Goal: Task Accomplishment & Management: Complete application form

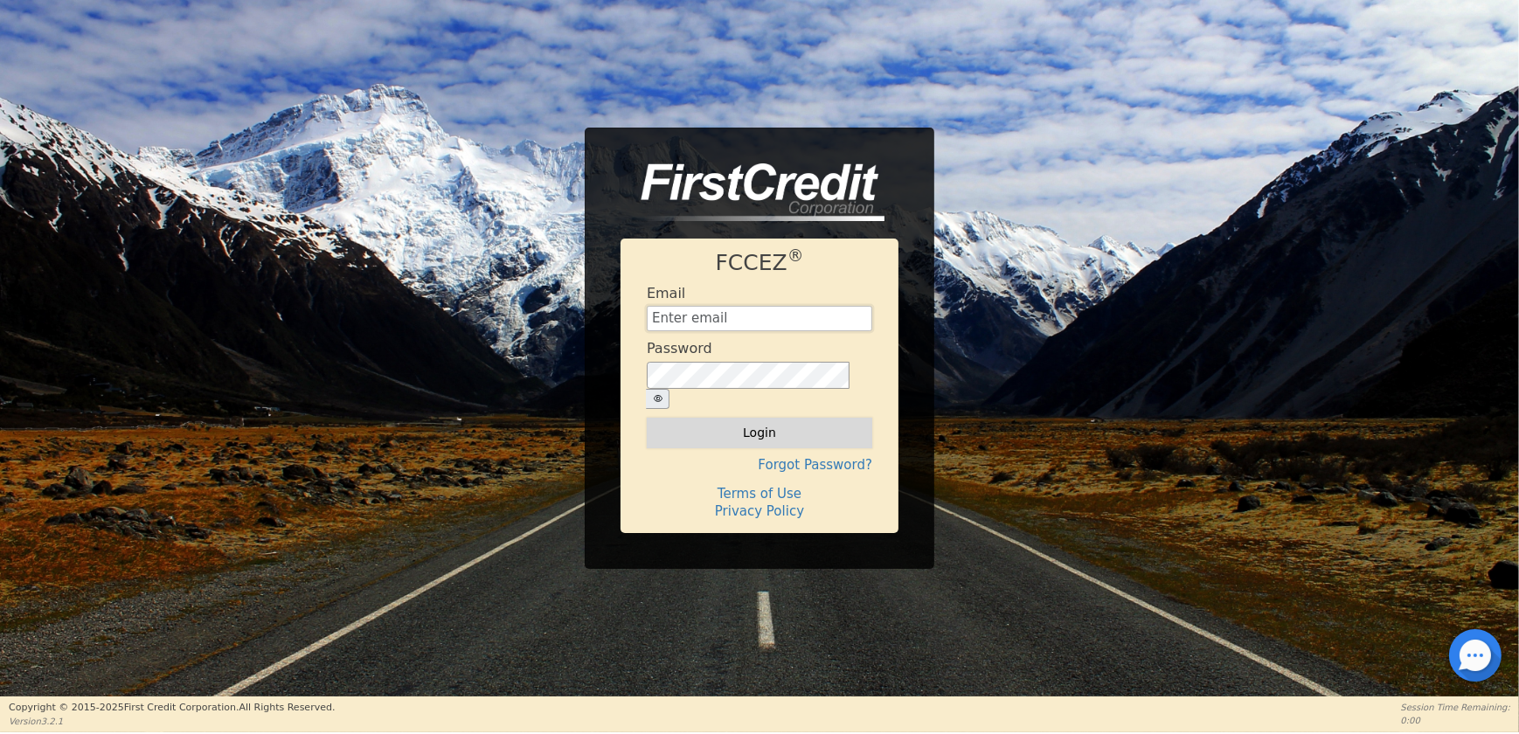
type input "[EMAIL_ADDRESS][DOMAIN_NAME]"
click at [759, 427] on button "Login" at bounding box center [760, 433] width 226 height 30
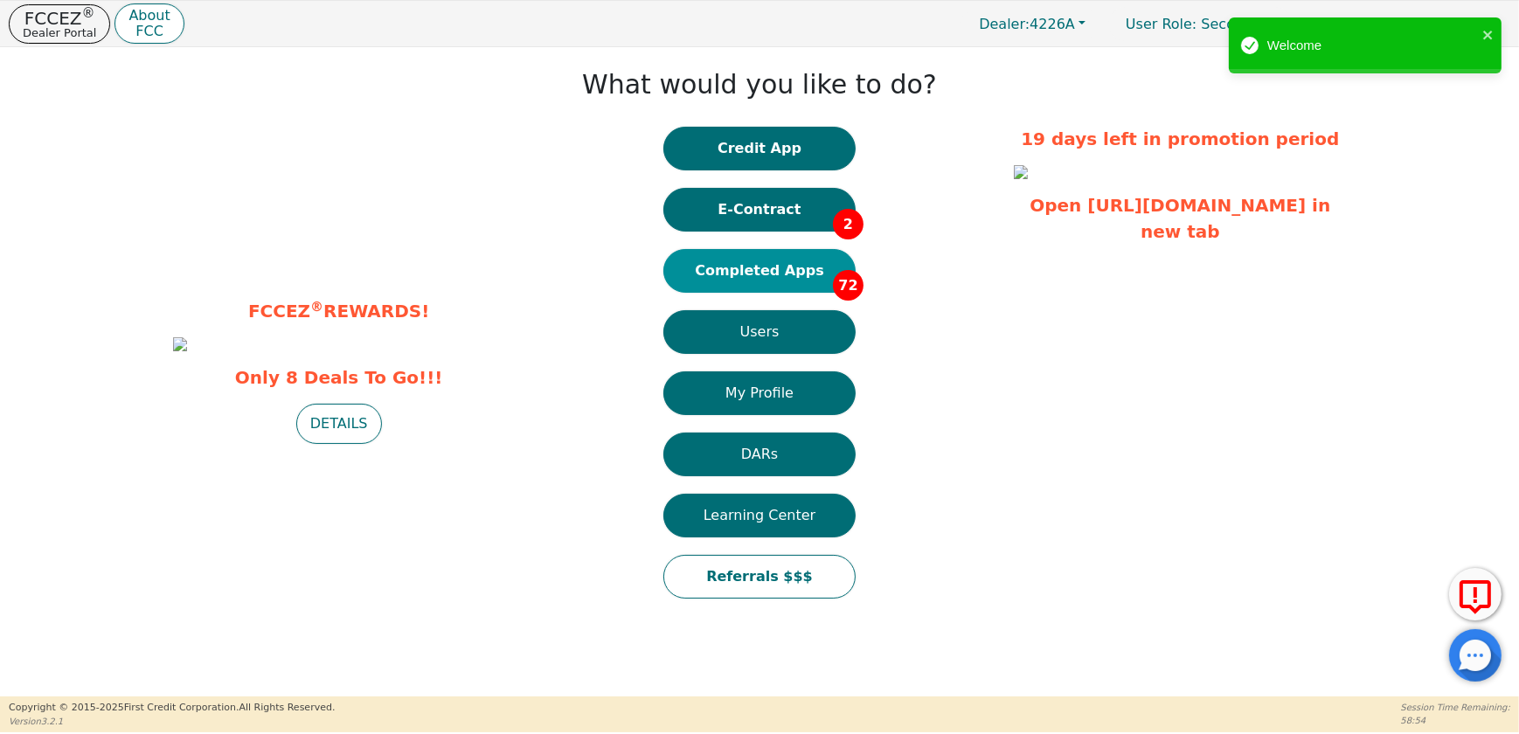
click at [742, 271] on button "Completed Apps 72" at bounding box center [759, 271] width 192 height 44
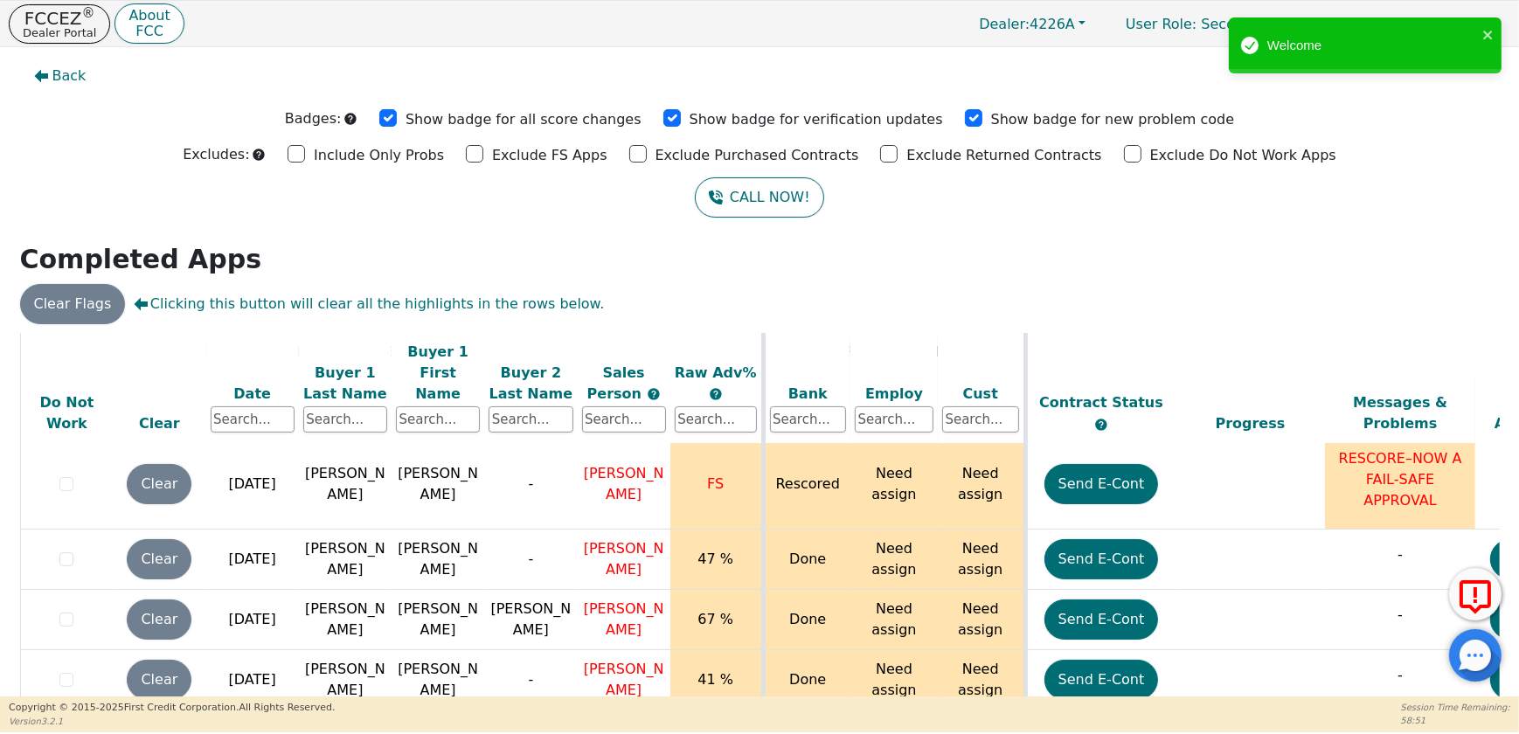
scroll to position [953, 0]
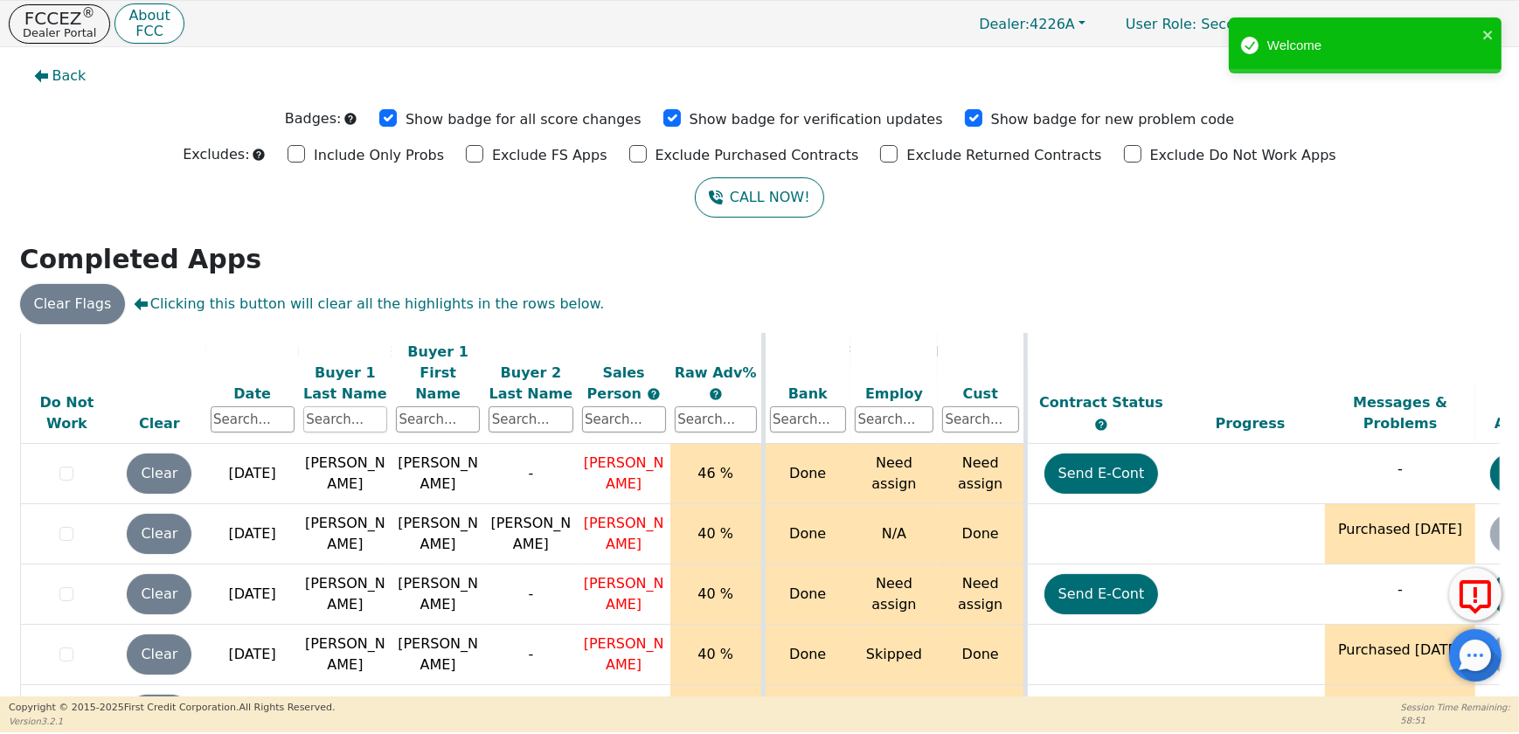
click at [323, 406] on input "text" at bounding box center [345, 419] width 84 height 26
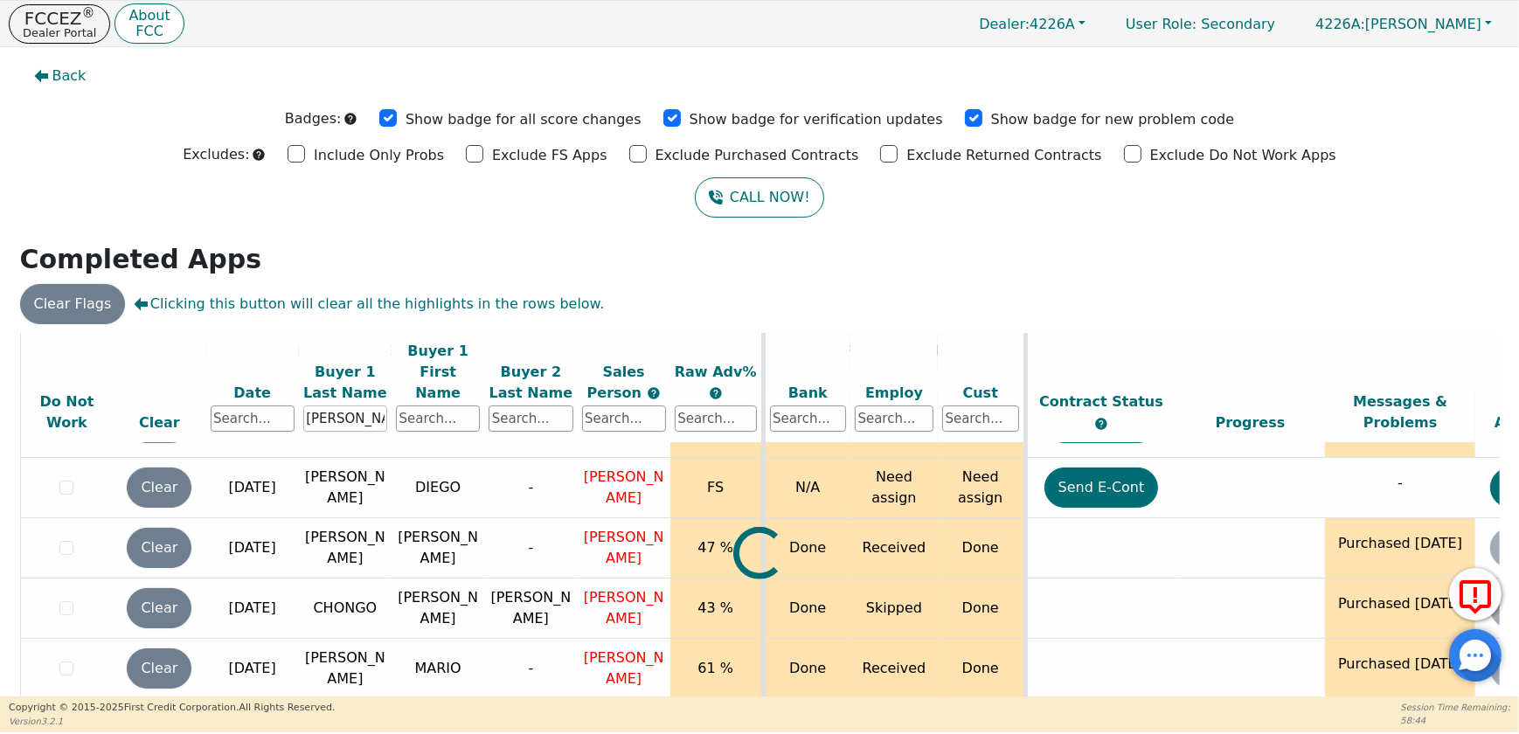
scroll to position [0, 0]
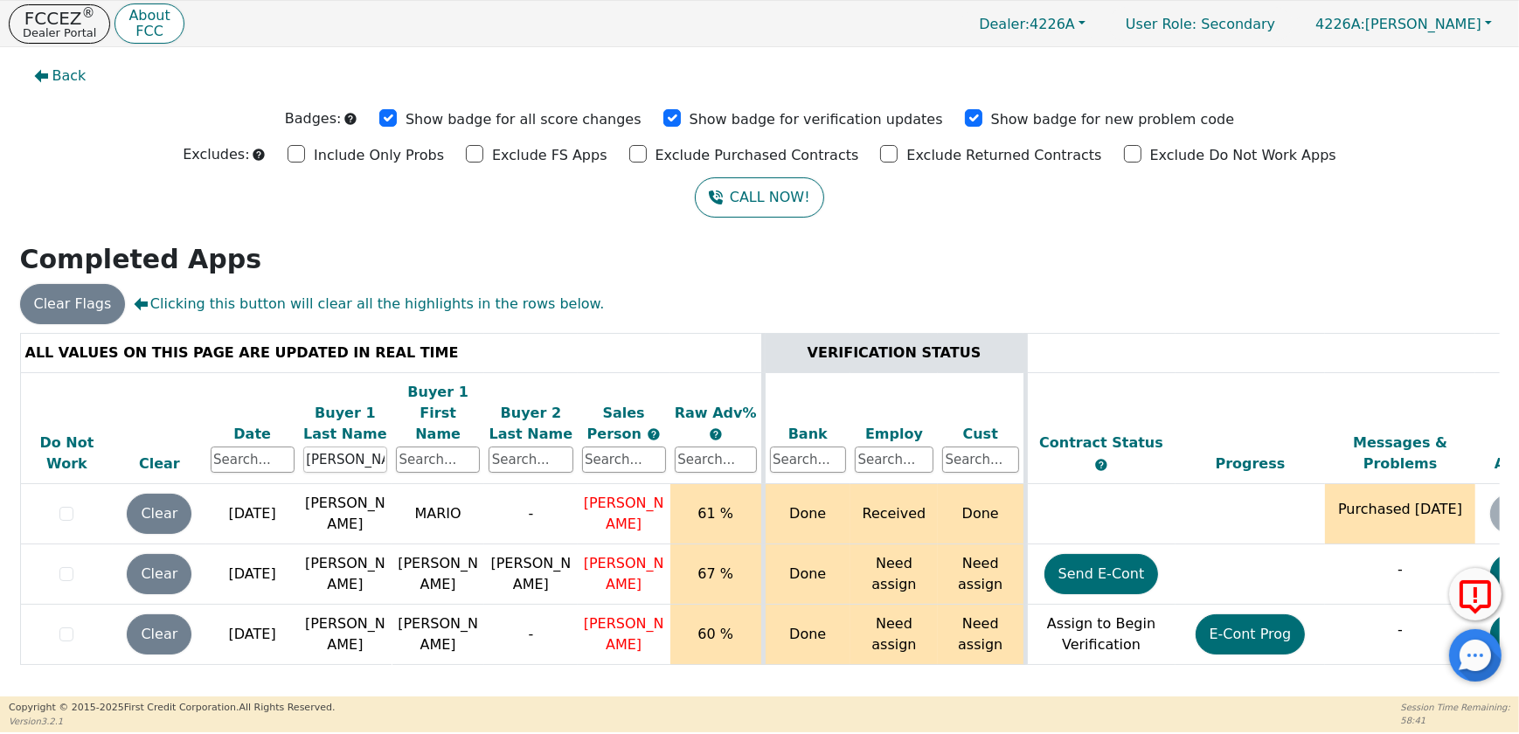
type input "[PERSON_NAME]"
drag, startPoint x: 1133, startPoint y: 675, endPoint x: 1273, endPoint y: 675, distance: 139.9
click at [1273, 675] on div "ALL VALUES ON THIS PAGE ARE UPDATED IN REAL TIME VERIFICATION STATUS Do Not Wor…" at bounding box center [759, 515] width 1493 height 365
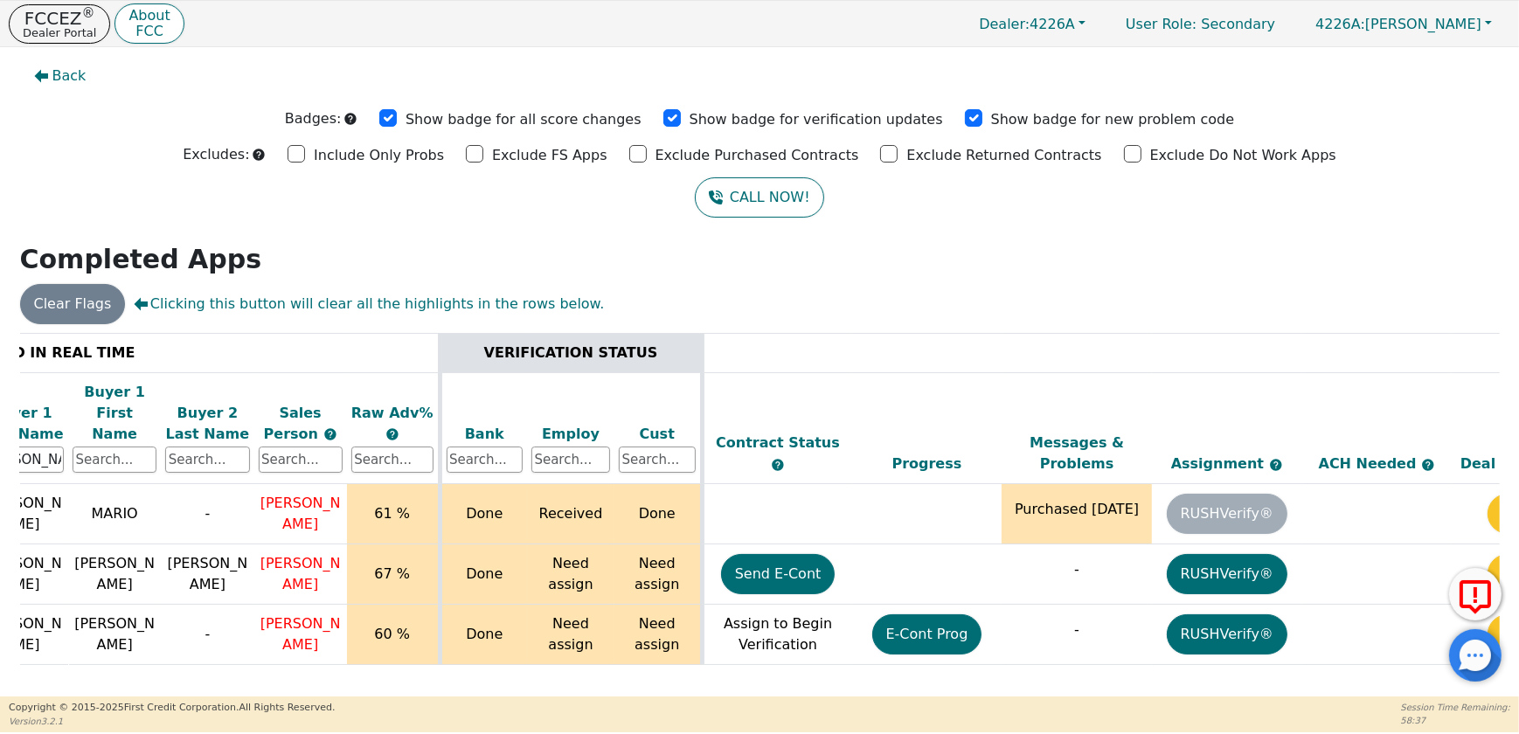
scroll to position [0, 426]
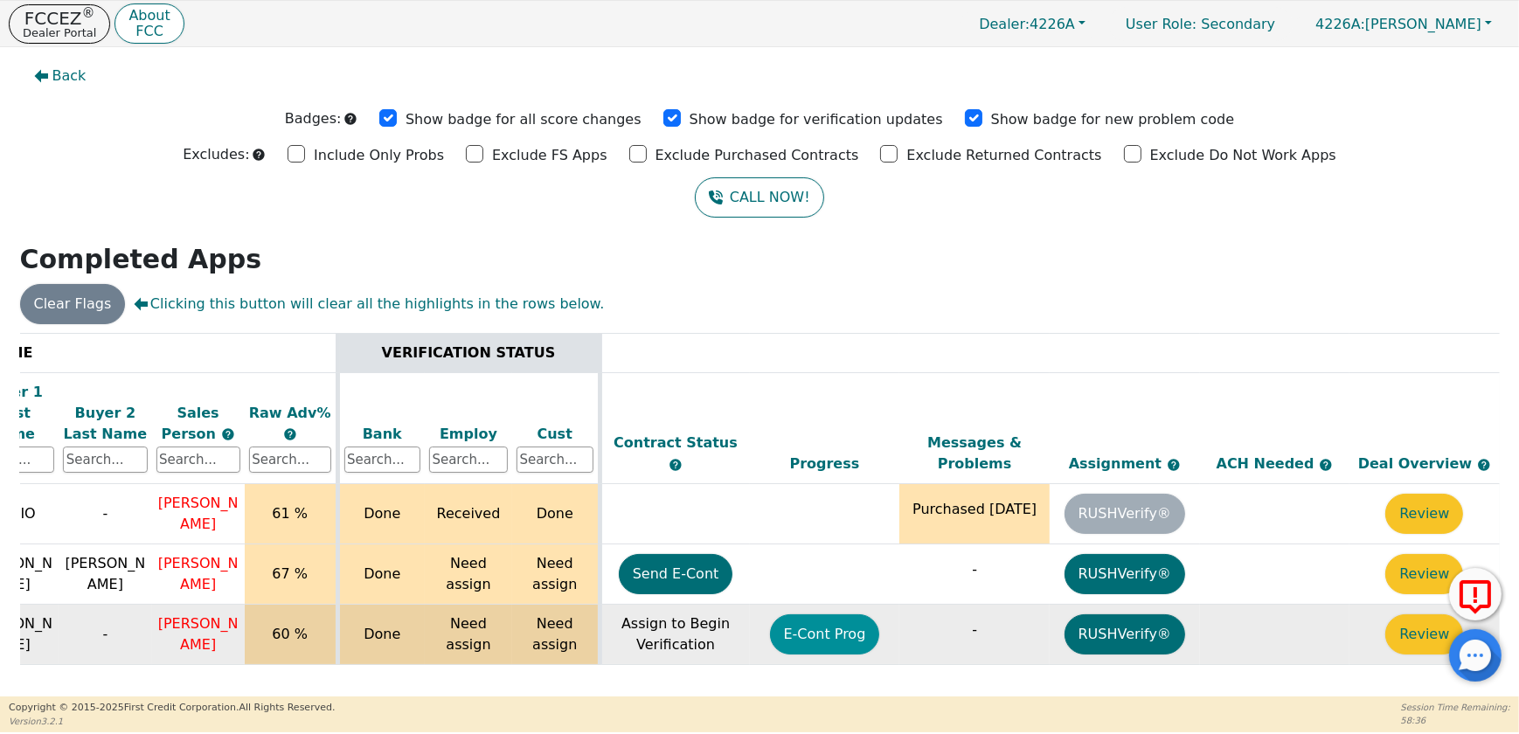
click at [851, 621] on button "E-Cont Prog" at bounding box center [825, 635] width 110 height 40
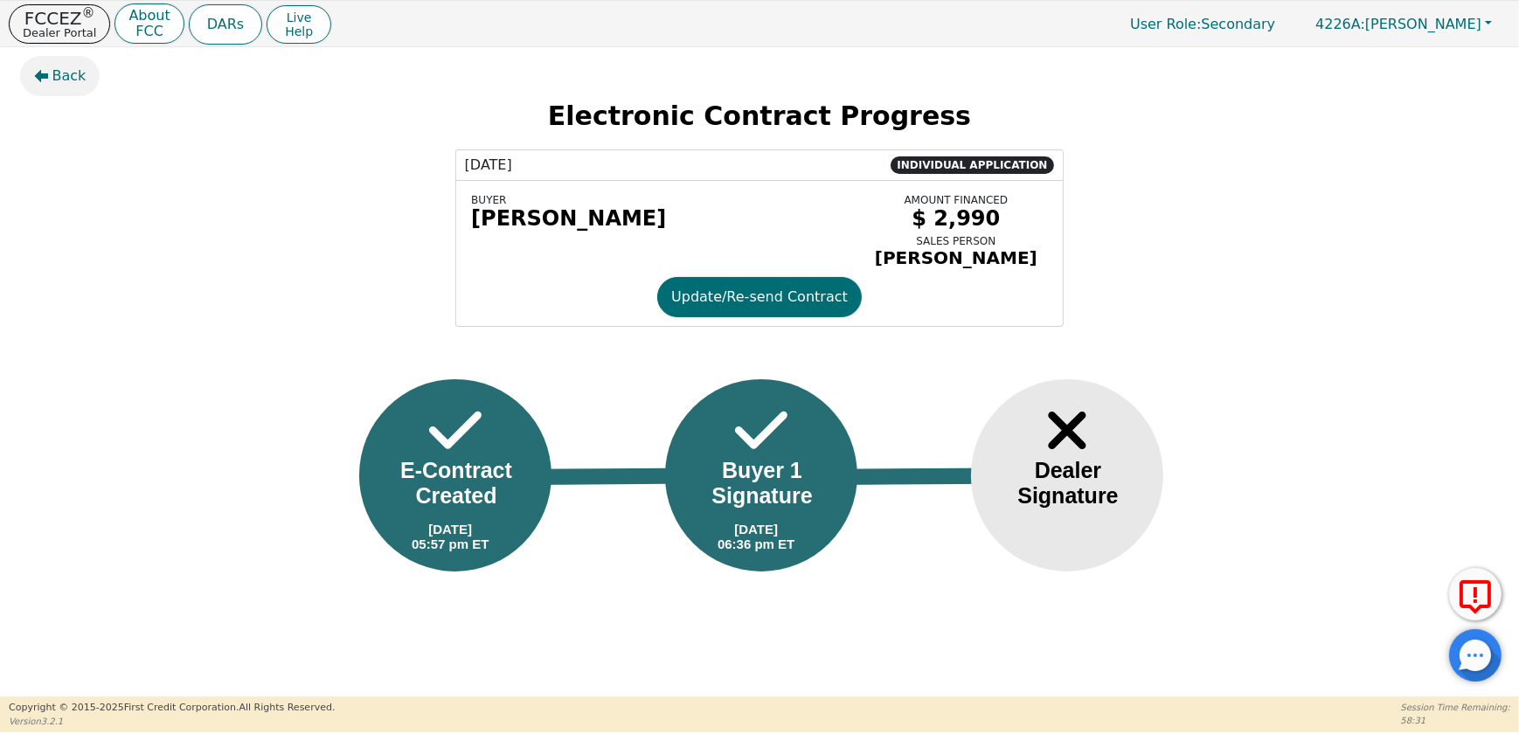
click at [56, 73] on span "Back" at bounding box center [69, 76] width 34 height 21
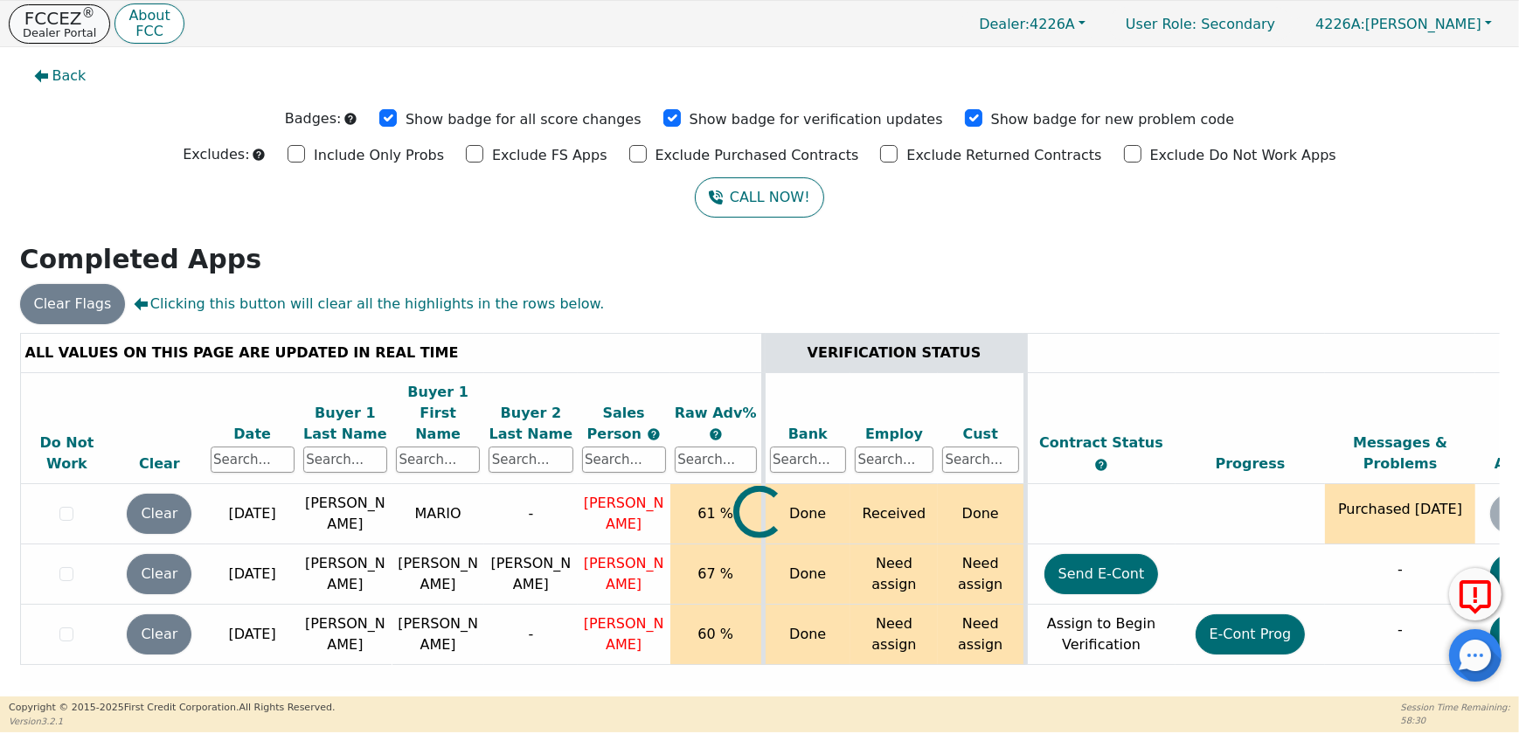
click at [44, 33] on p "Dealer Portal" at bounding box center [59, 32] width 73 height 11
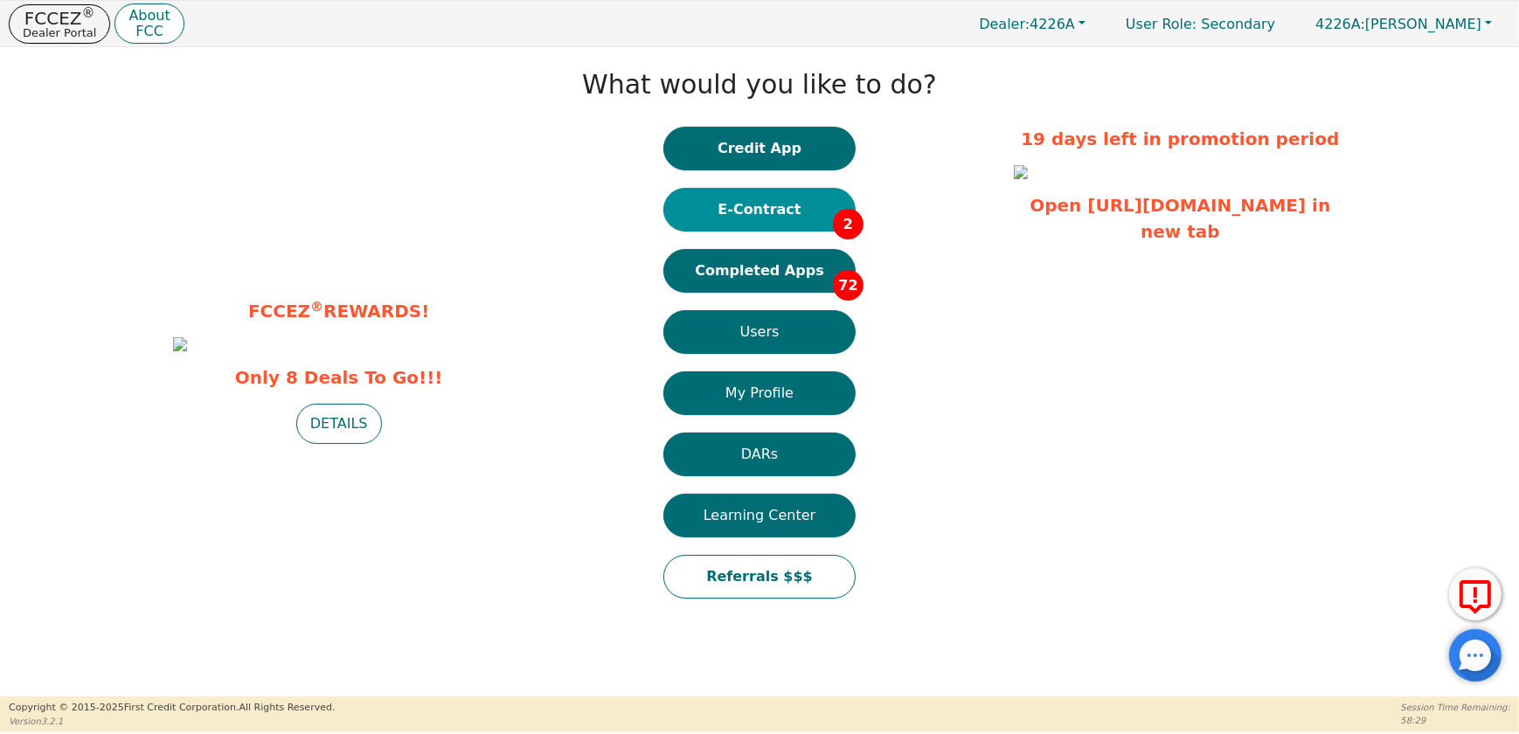
click at [786, 221] on button "E-Contract 2" at bounding box center [759, 210] width 192 height 44
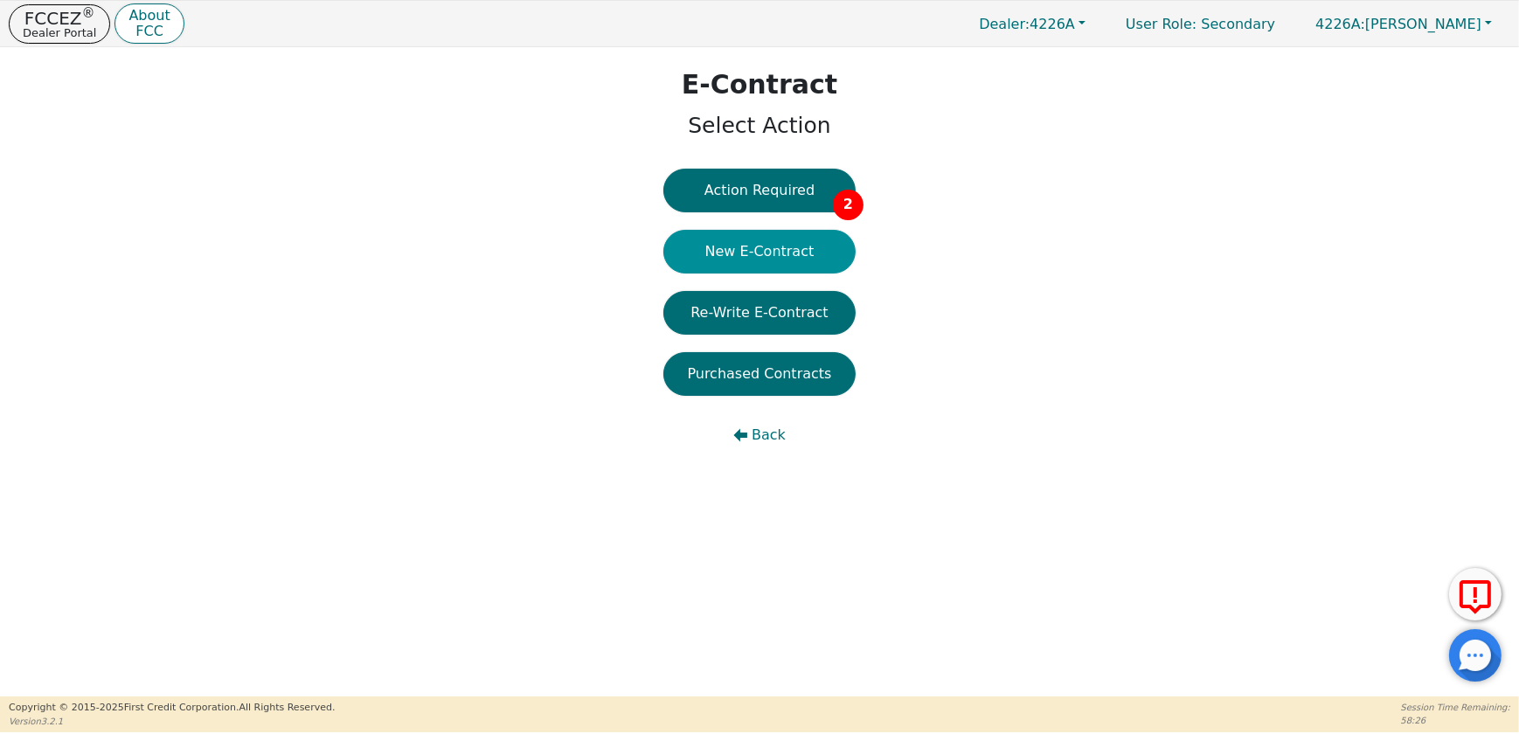
click at [762, 254] on button "New E-Contract" at bounding box center [759, 252] width 192 height 44
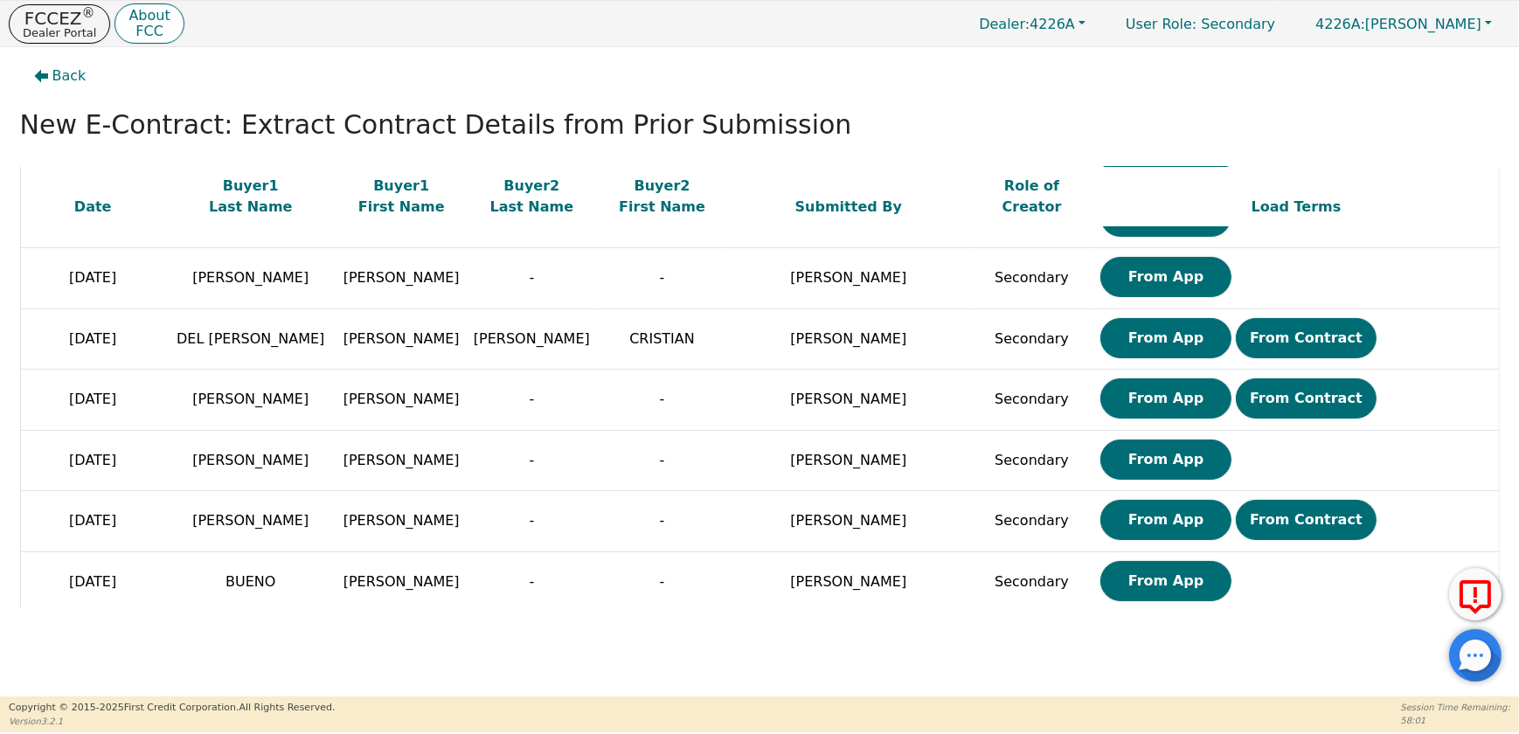
scroll to position [191, 0]
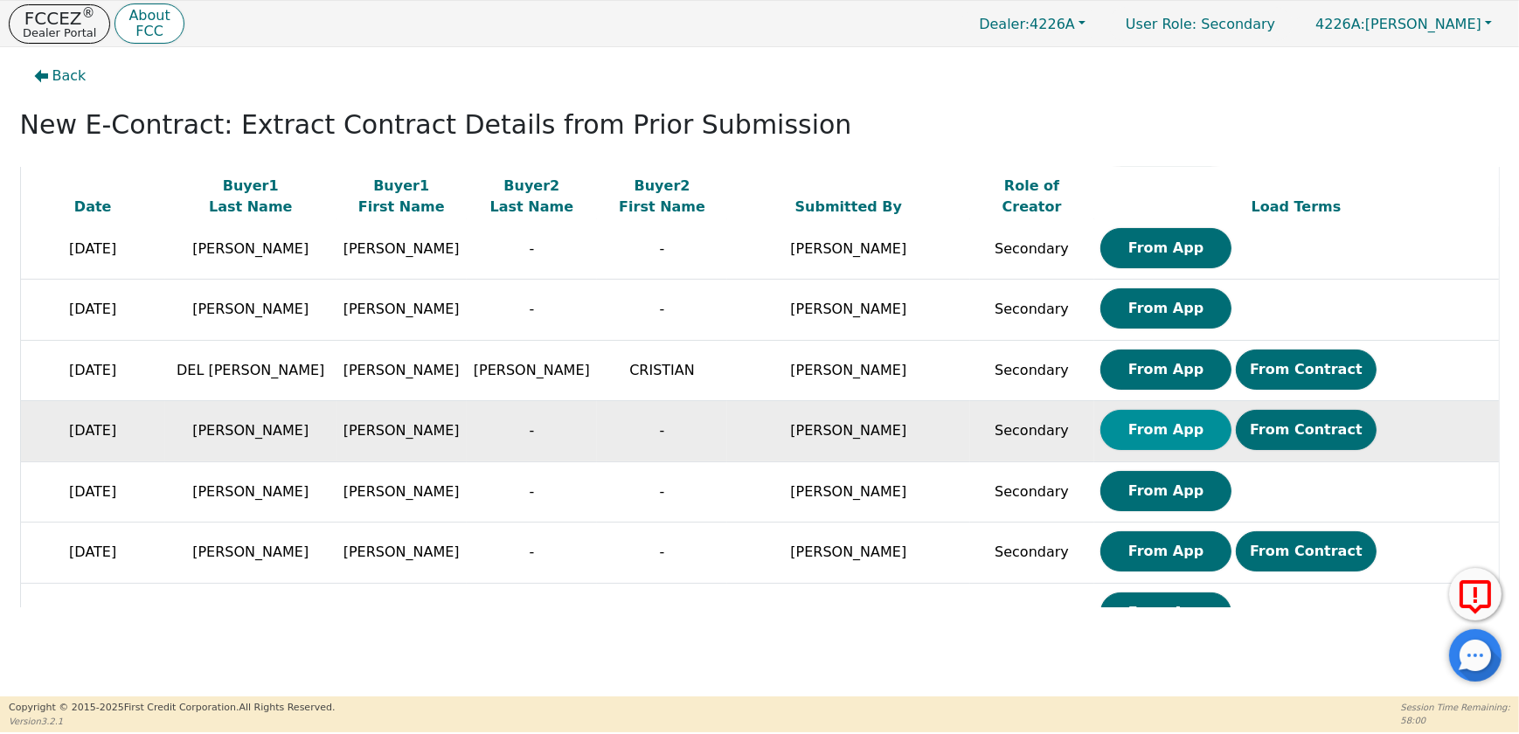
click at [1116, 427] on button "From App" at bounding box center [1166, 430] width 131 height 40
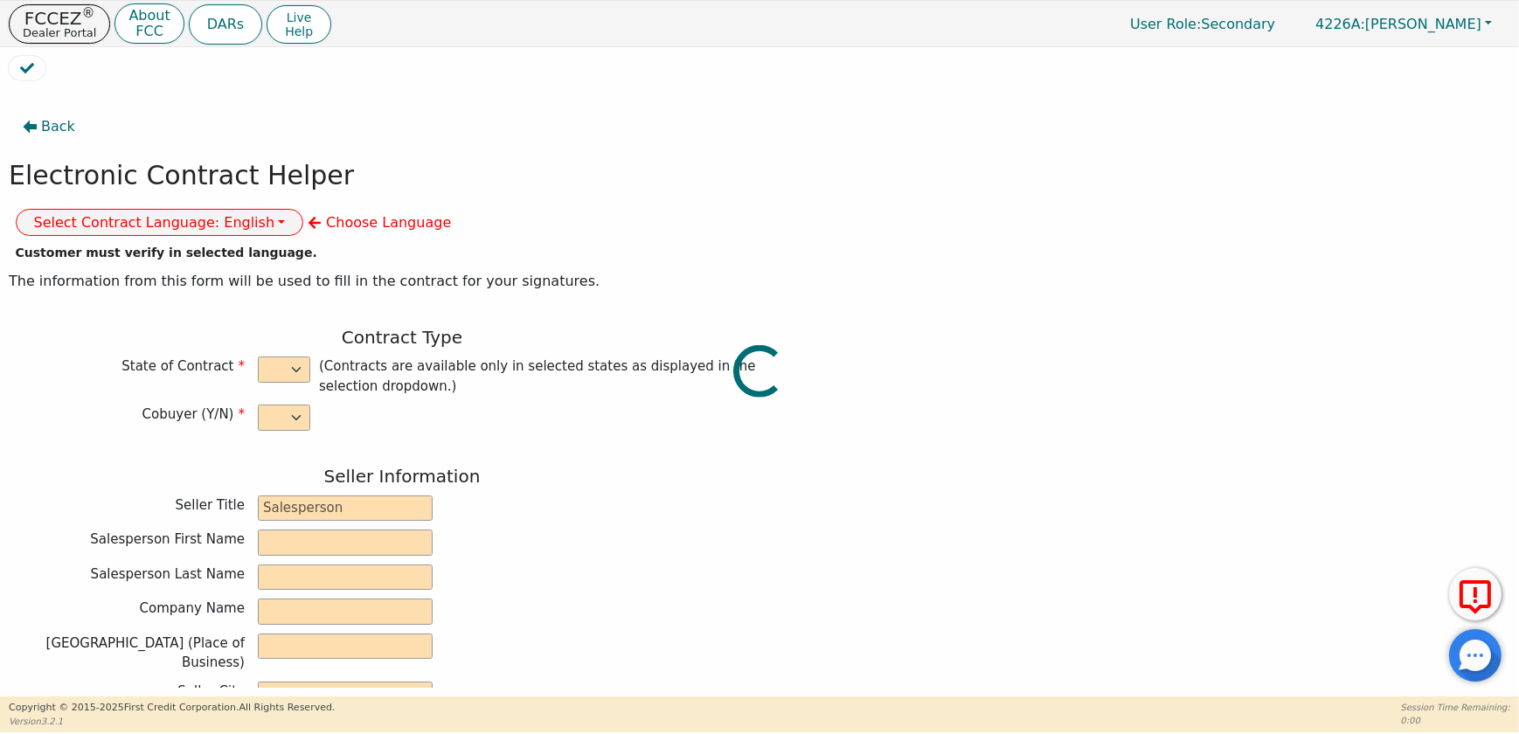
select select "n"
type input "CREDIT ANALYST"
type input "YOKAYRA"
type input "[PERSON_NAME]"
type input "DIAMOND PERFECT. DBA AQUAFEEL"
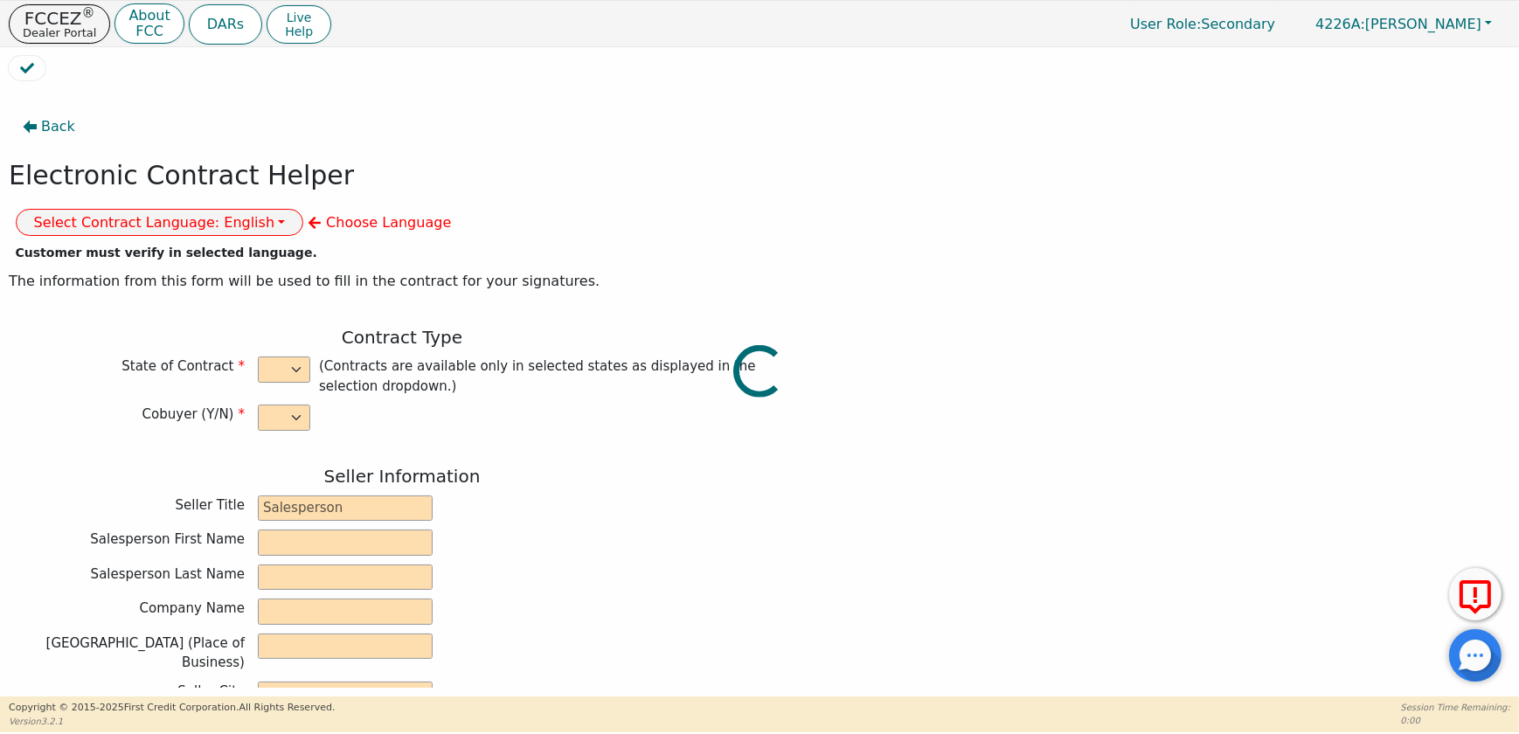
type input "[STREET_ADDRESS]"
type input "WAKE FOREST"
select select "NC"
type input "27587"
type input "[PERSON_NAME]"
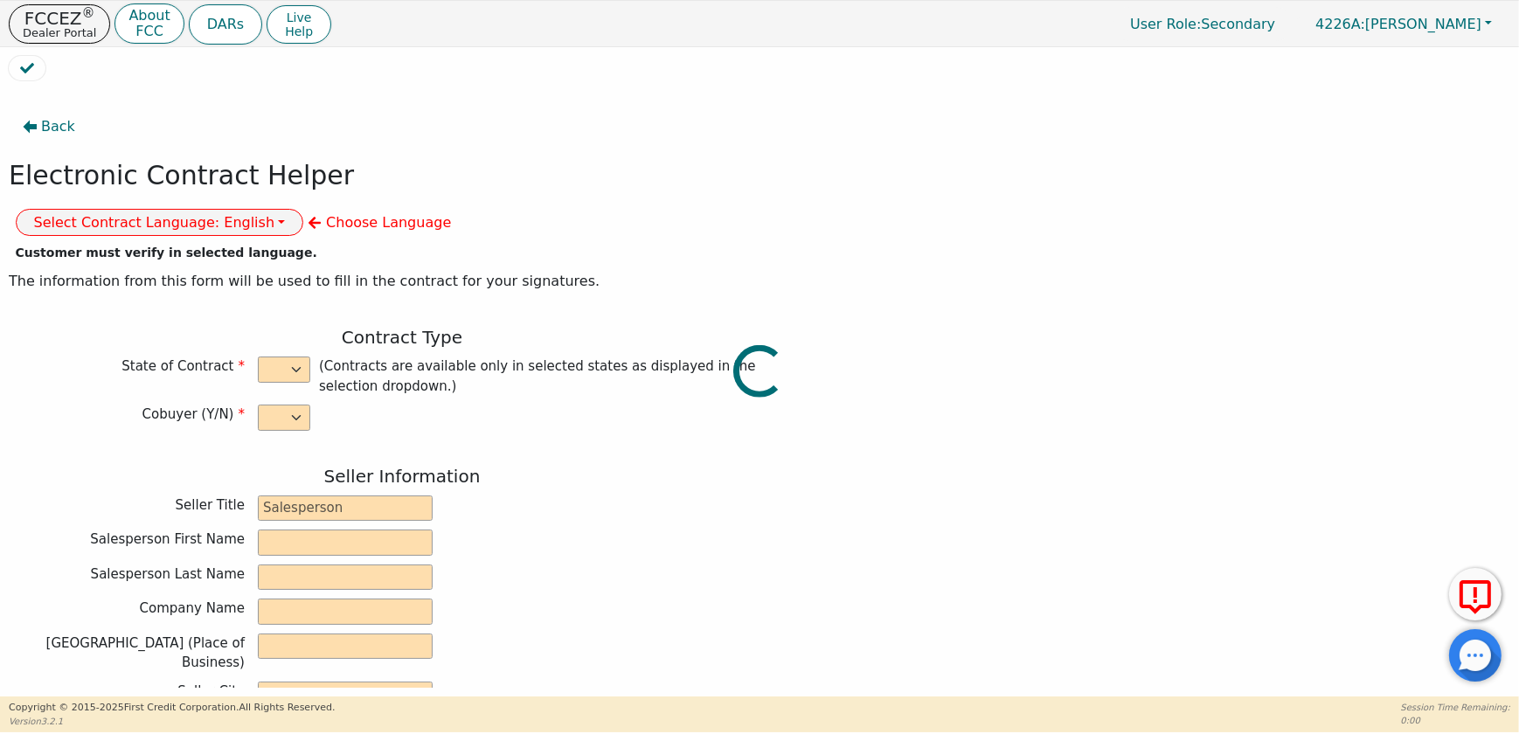
type input "[PERSON_NAME]"
type input "[EMAIL_ADDRESS][DOMAIN_NAME]"
type input "[STREET_ADDRESS]"
type input "[GEOGRAPHIC_DATA]"
select select "NY"
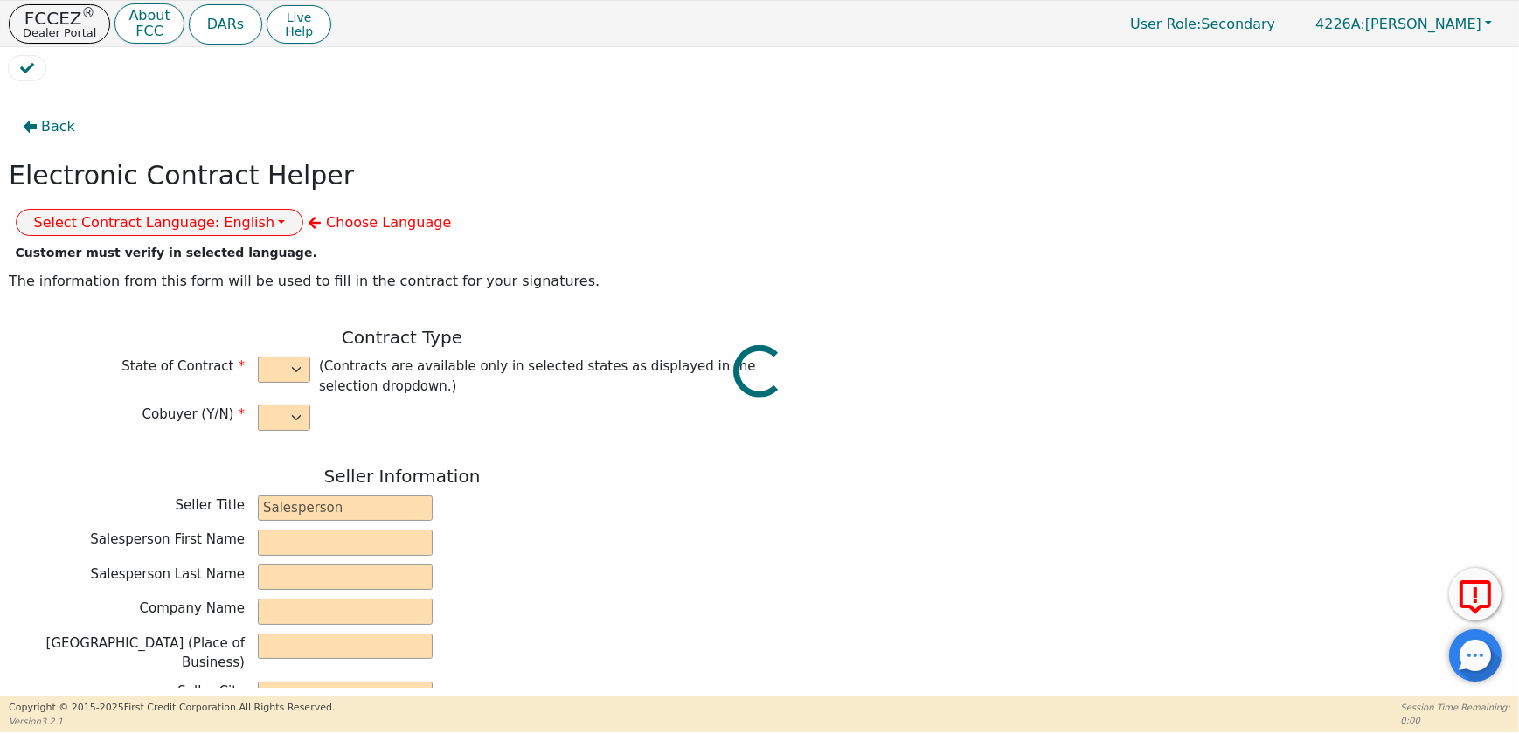
type input "10460"
type input "[DATE]"
type input "10.99"
type input "[DATE]"
type input "72"
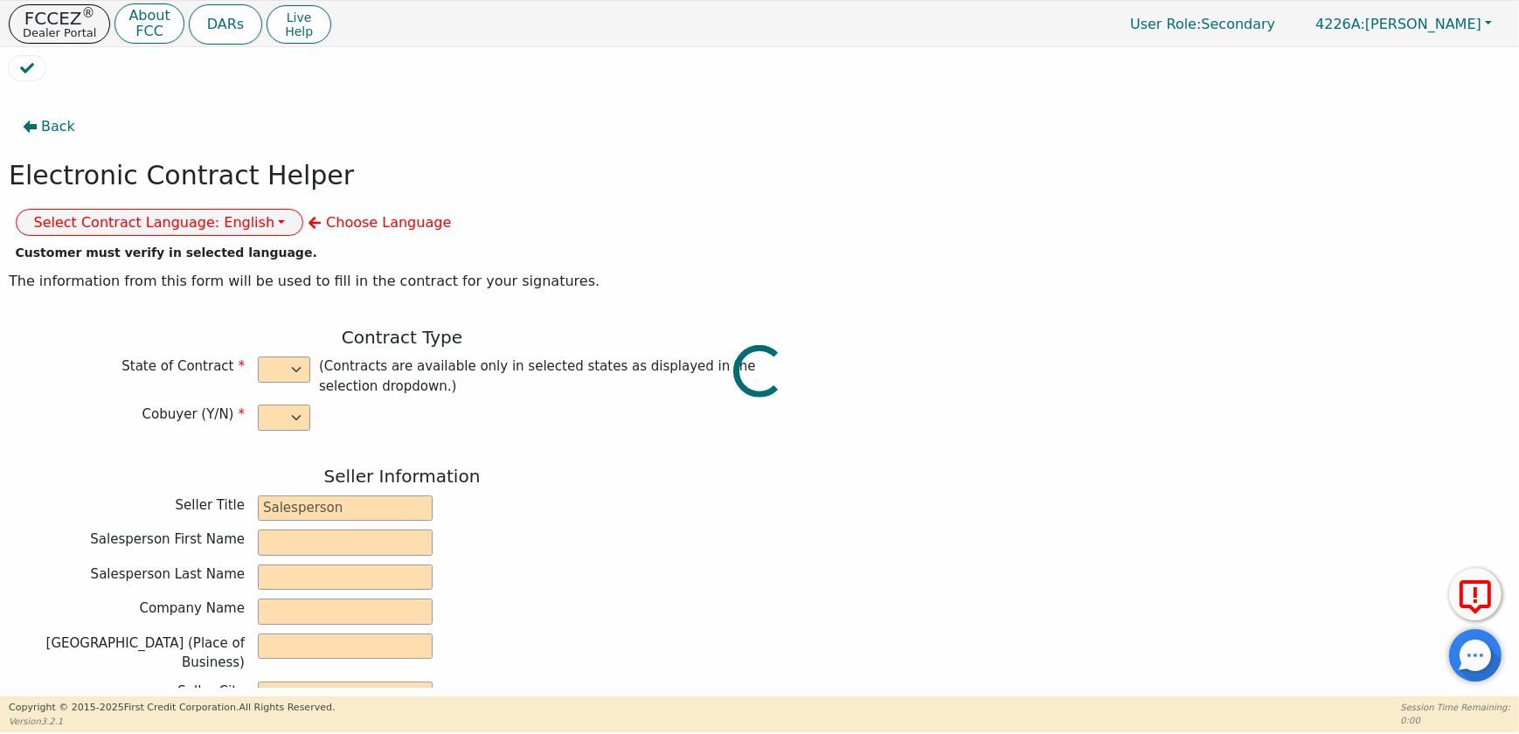
type input "0"
type input "2990.00"
type input "0.00"
type input "2990.00"
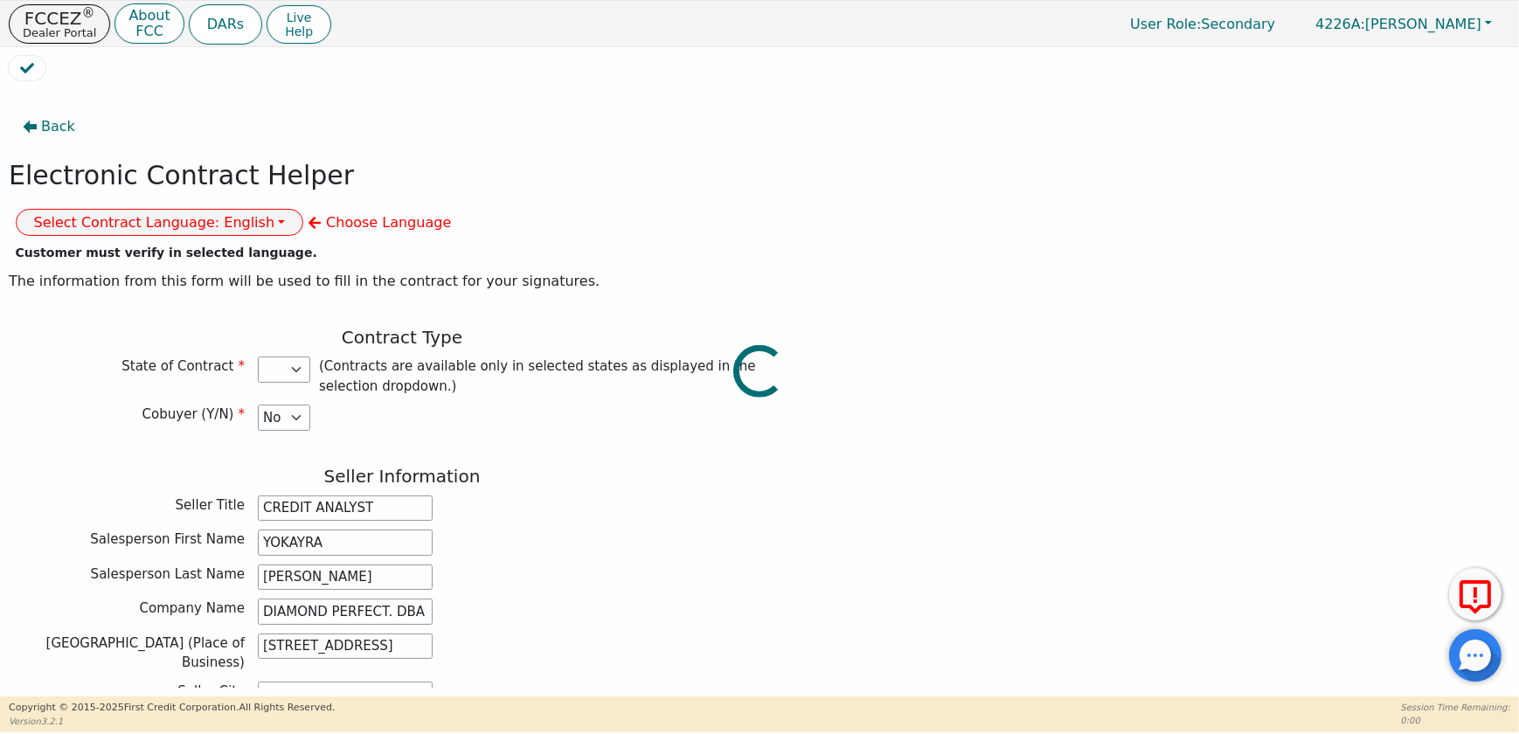
select select "NY"
click at [304, 209] on button "Select Contract Language: English" at bounding box center [160, 222] width 288 height 27
click at [155, 249] on link "English" at bounding box center [86, 261] width 138 height 24
click at [304, 209] on button "Select Contract Language: English" at bounding box center [160, 222] width 288 height 27
click at [155, 273] on link "Spanish" at bounding box center [86, 285] width 138 height 24
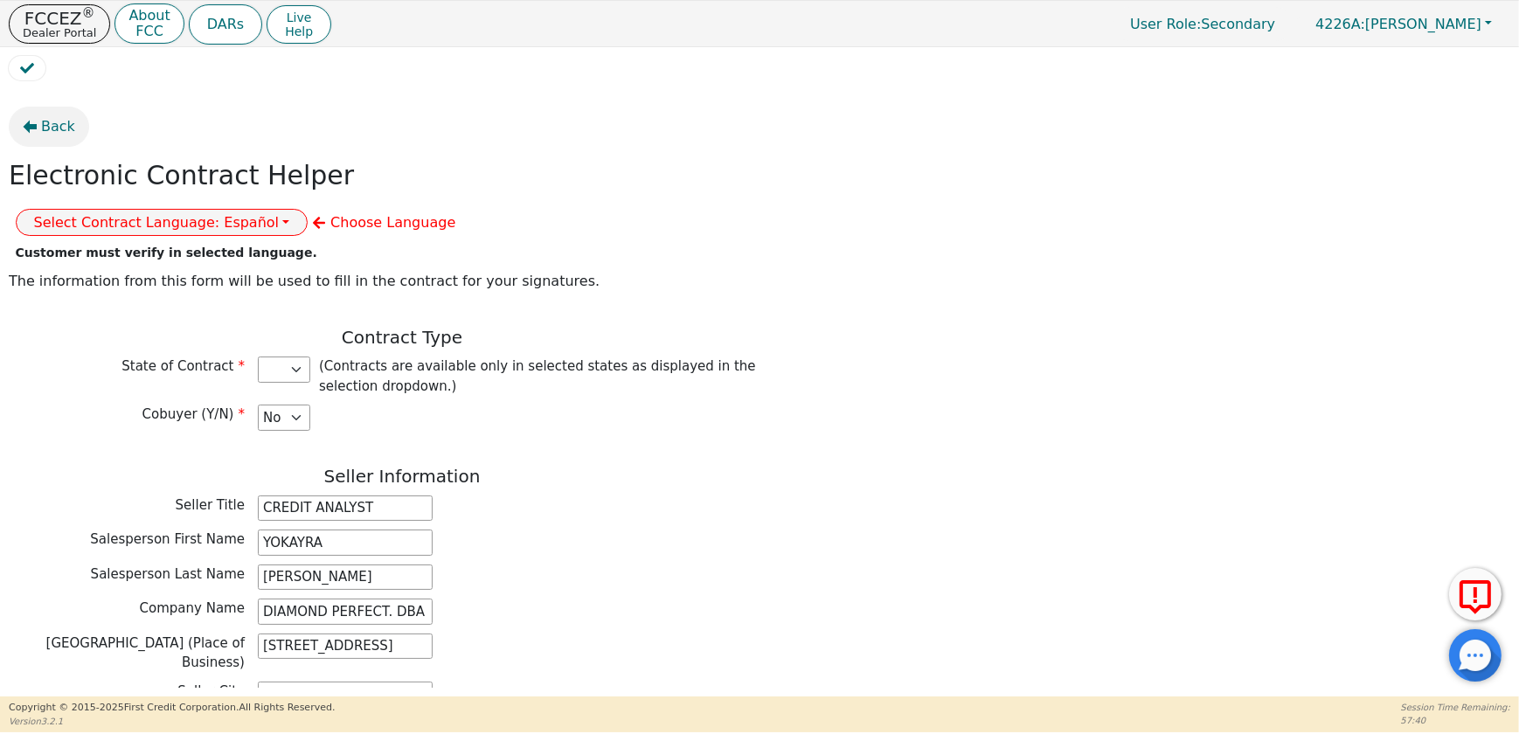
click at [47, 138] on button "Back" at bounding box center [49, 127] width 80 height 40
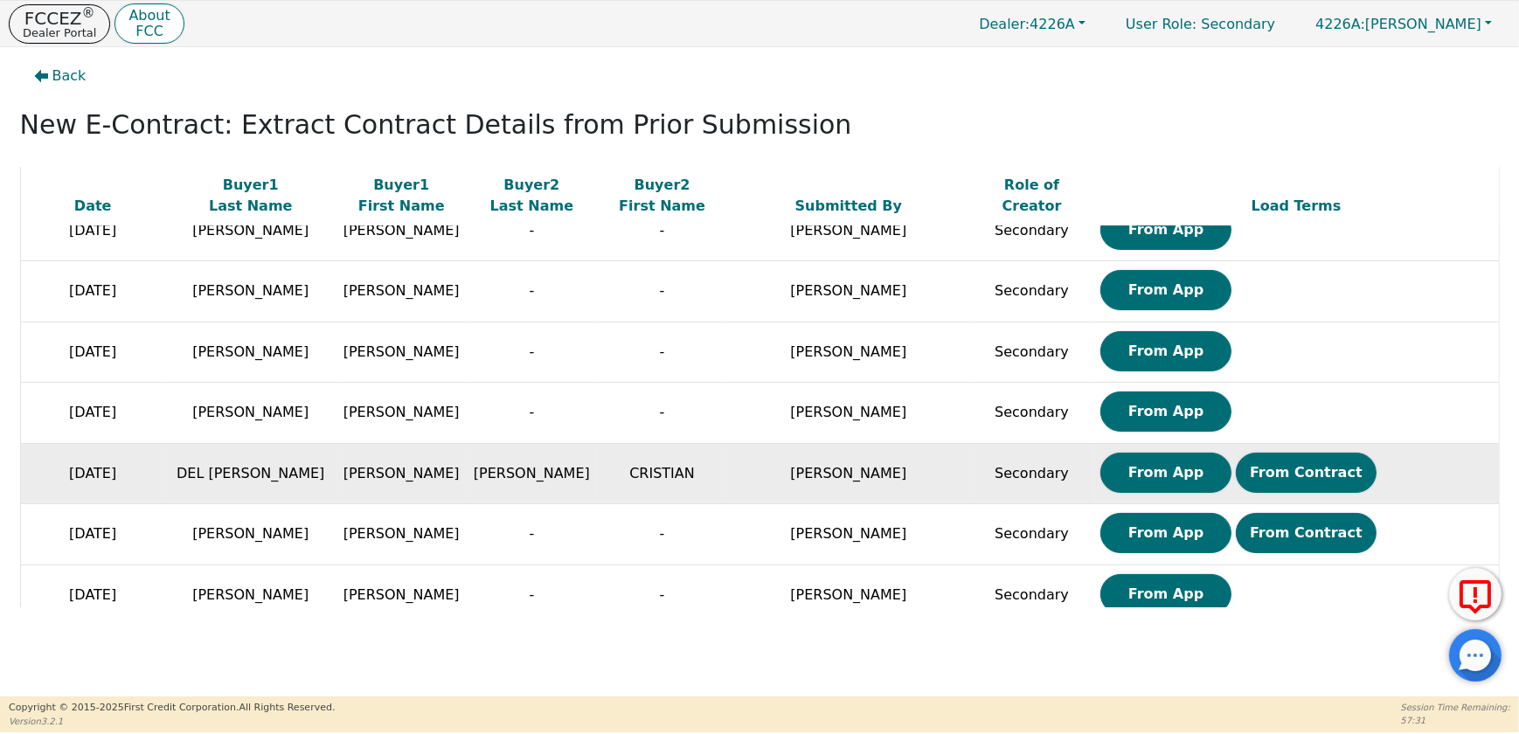
scroll to position [238, 0]
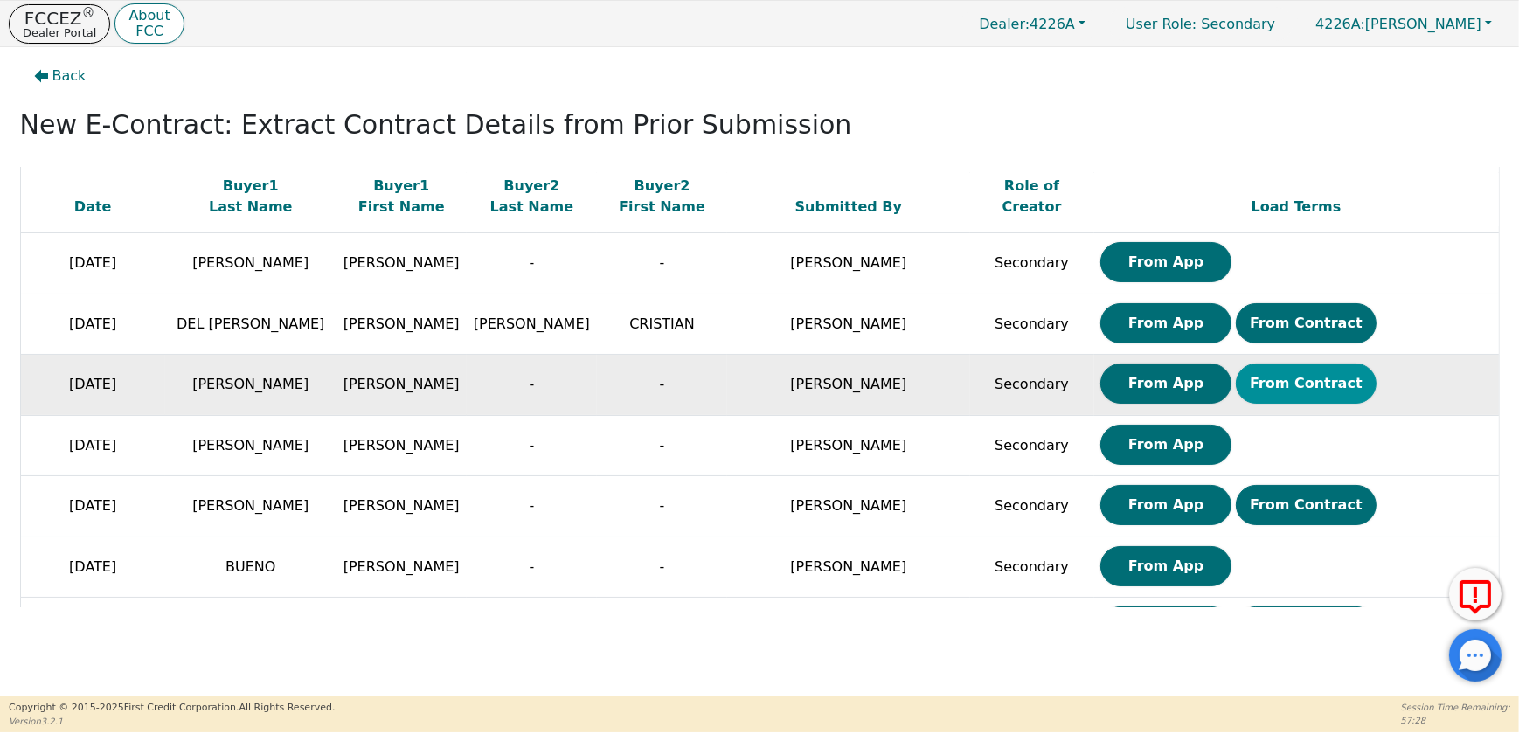
click at [1263, 381] on button "From Contract" at bounding box center [1306, 384] width 141 height 40
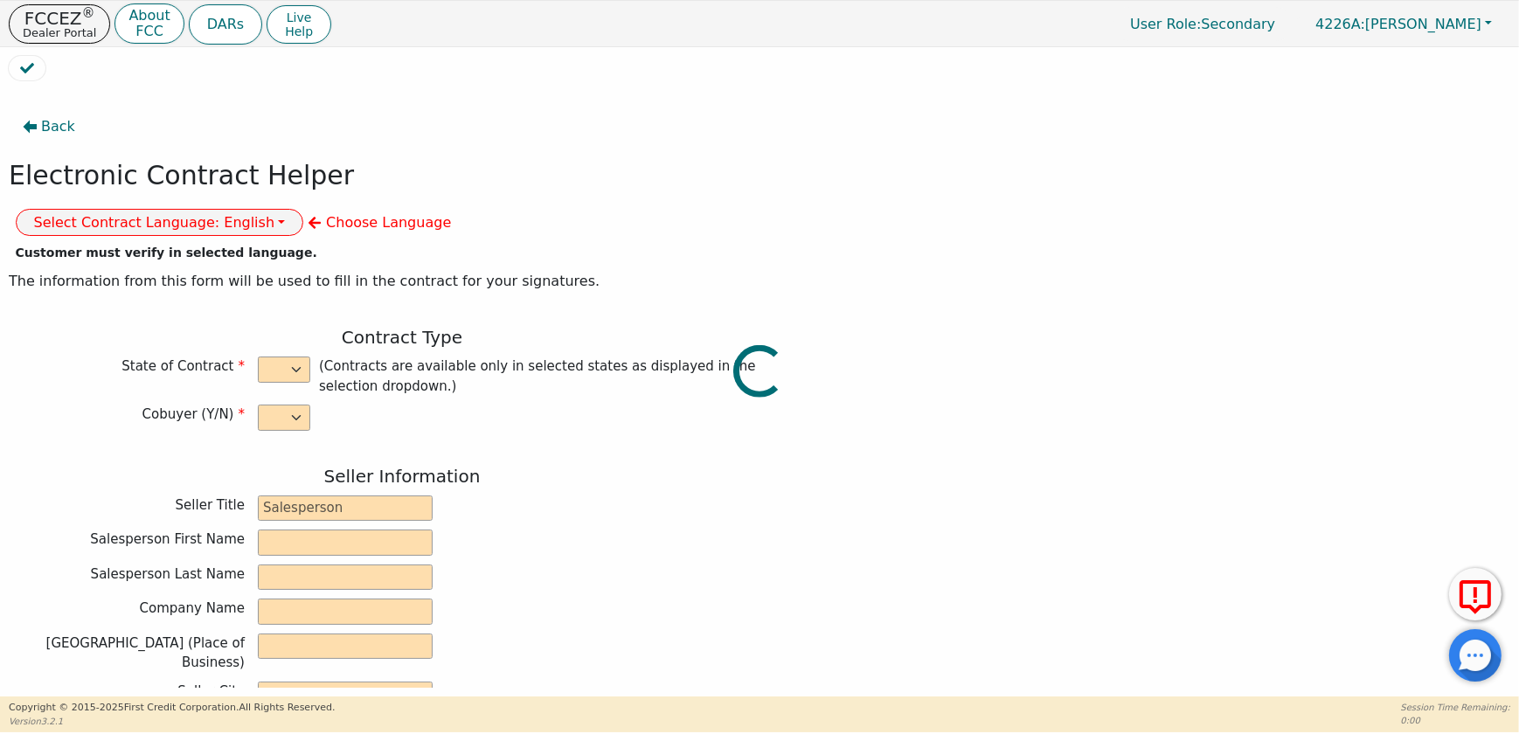
select select "n"
type input "ANALISTA"
type input "YOKAYRA"
type input "[PERSON_NAME]"
type input "DIAMOND PERFECT. DBA AQUAFEEL"
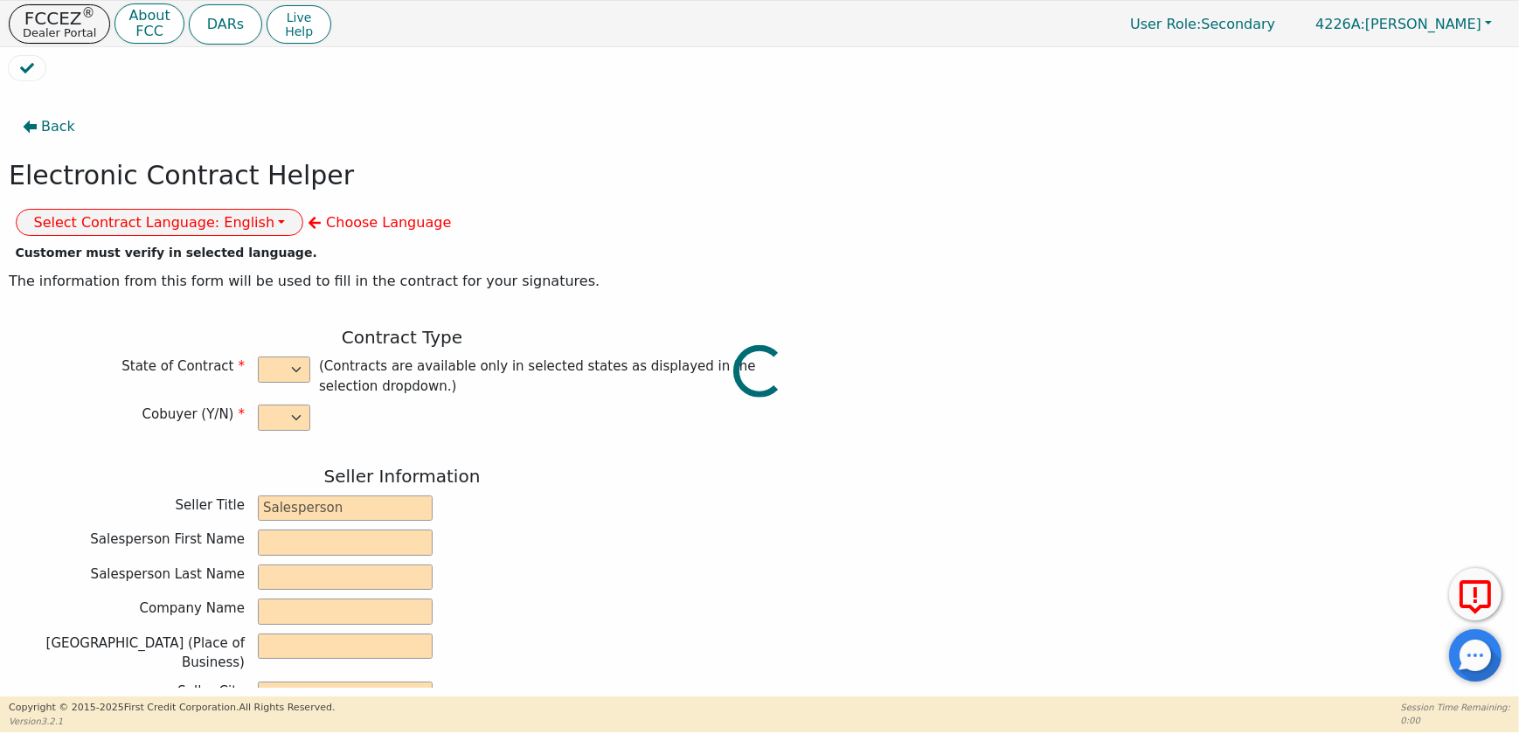
type input "[STREET_ADDRESS]"
type input "WAKE FOREST"
select select "NC"
type input "27587"
type input "WATER PURIFICATION SYSTEM"
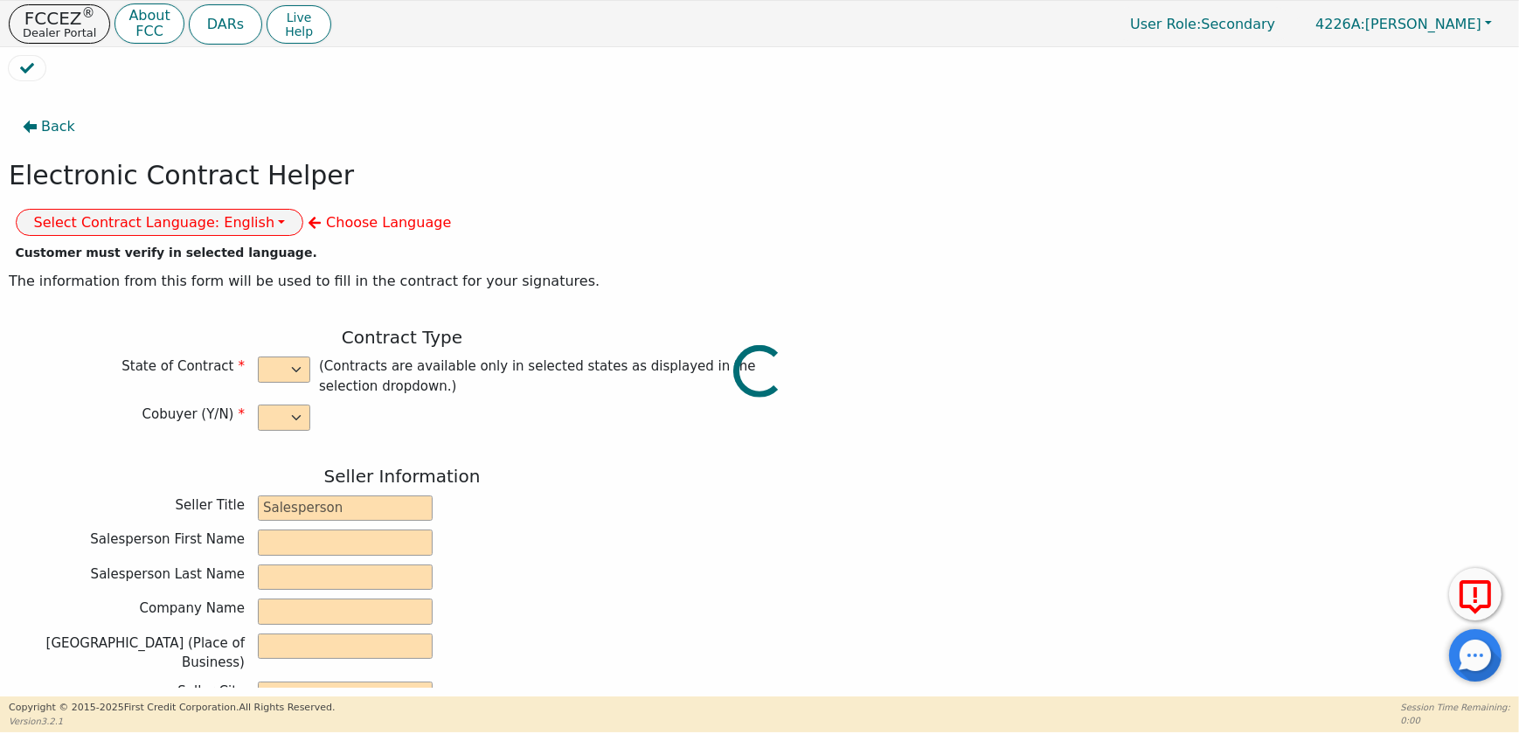
type input "AQUAFEEL"
type input "W525"
type input "[PERSON_NAME]"
type input "[EMAIL_ADDRESS][DOMAIN_NAME]"
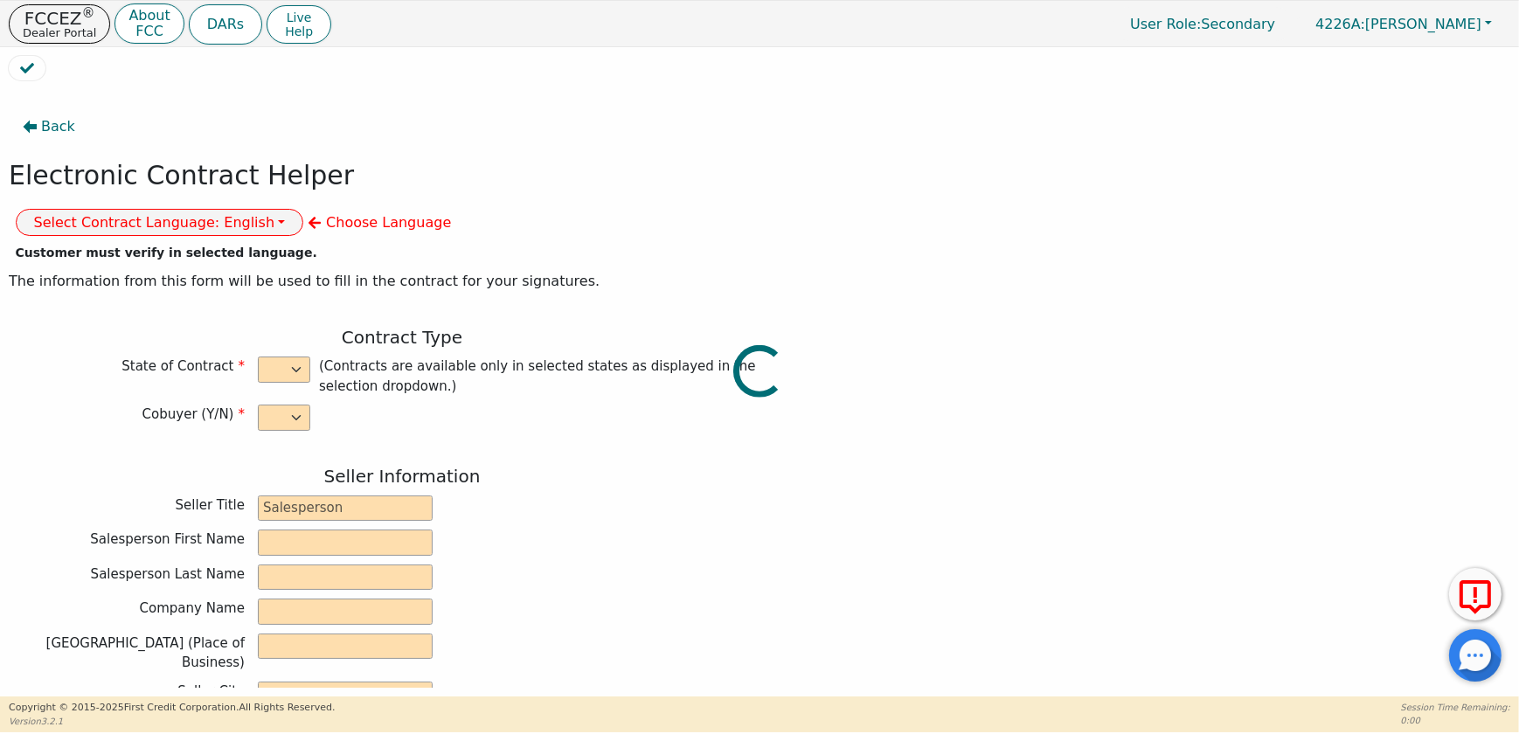
type input "[EMAIL_ADDRESS][DOMAIN_NAME]"
type input "[STREET_ADDRESS]"
type input "[GEOGRAPHIC_DATA]"
select select "NY"
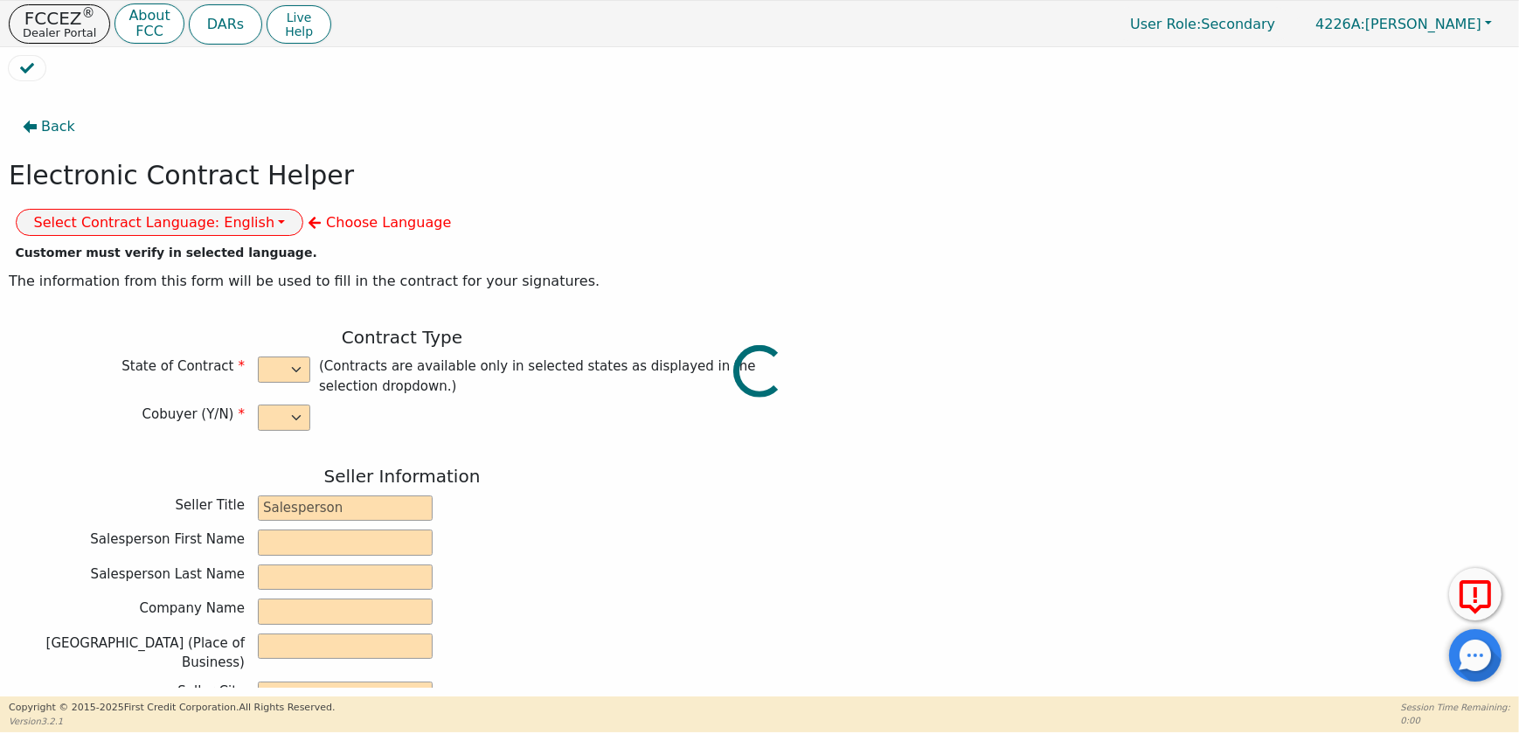
type input "10460"
type input "[DATE]"
type input "10.99"
type input "[DATE]"
type input "72"
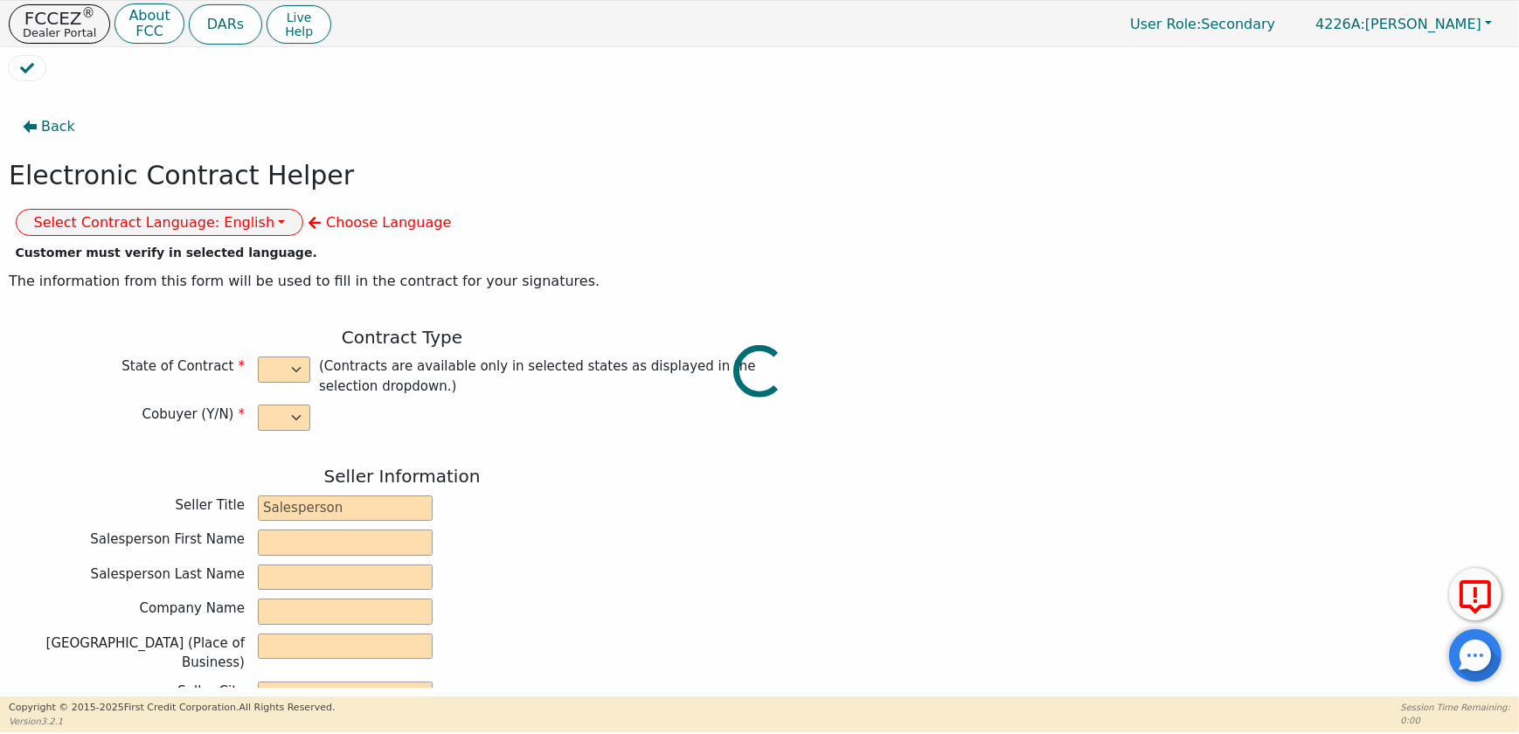
type input "0"
type input "2990.00"
type input "0.00"
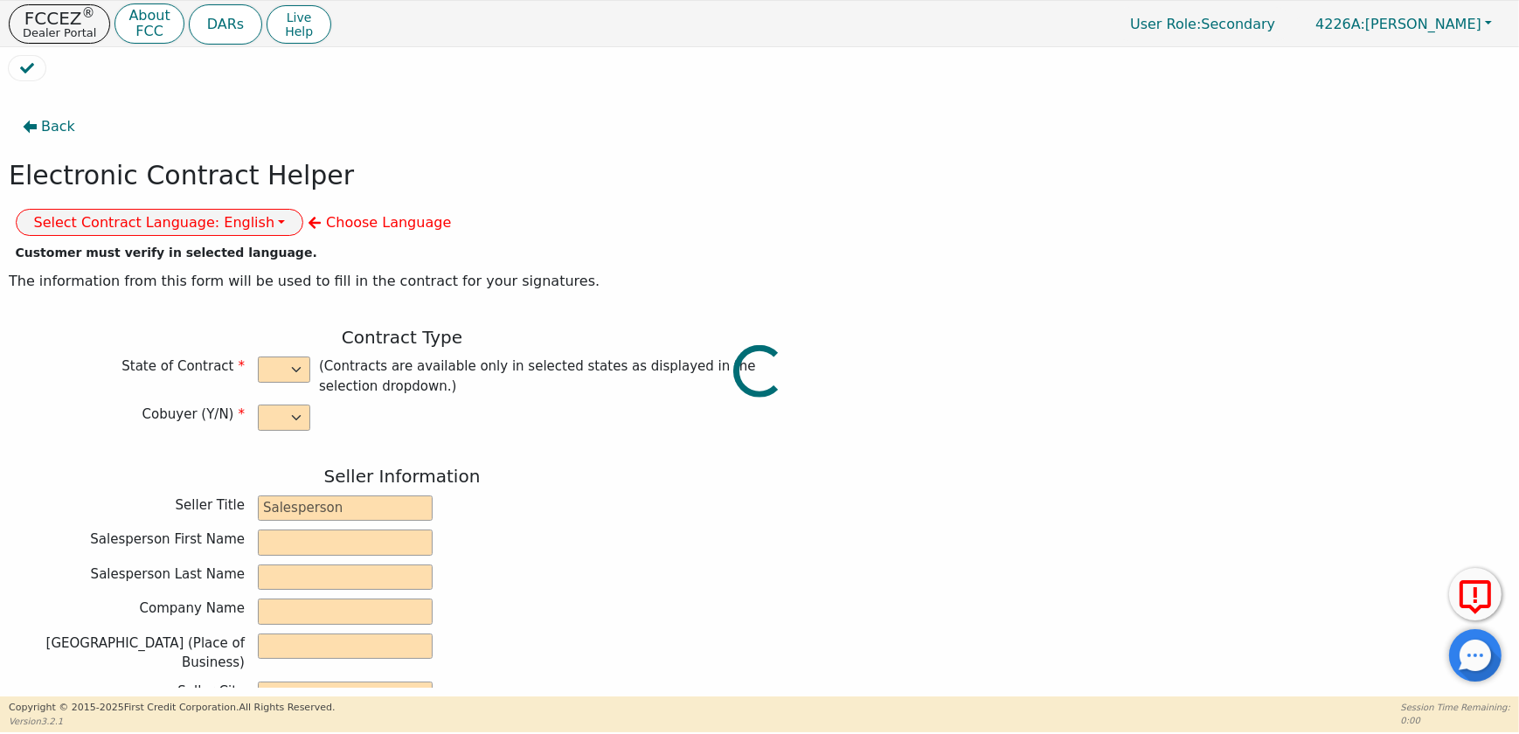
type input "0.00"
type input "2990.00"
type input "4096.80"
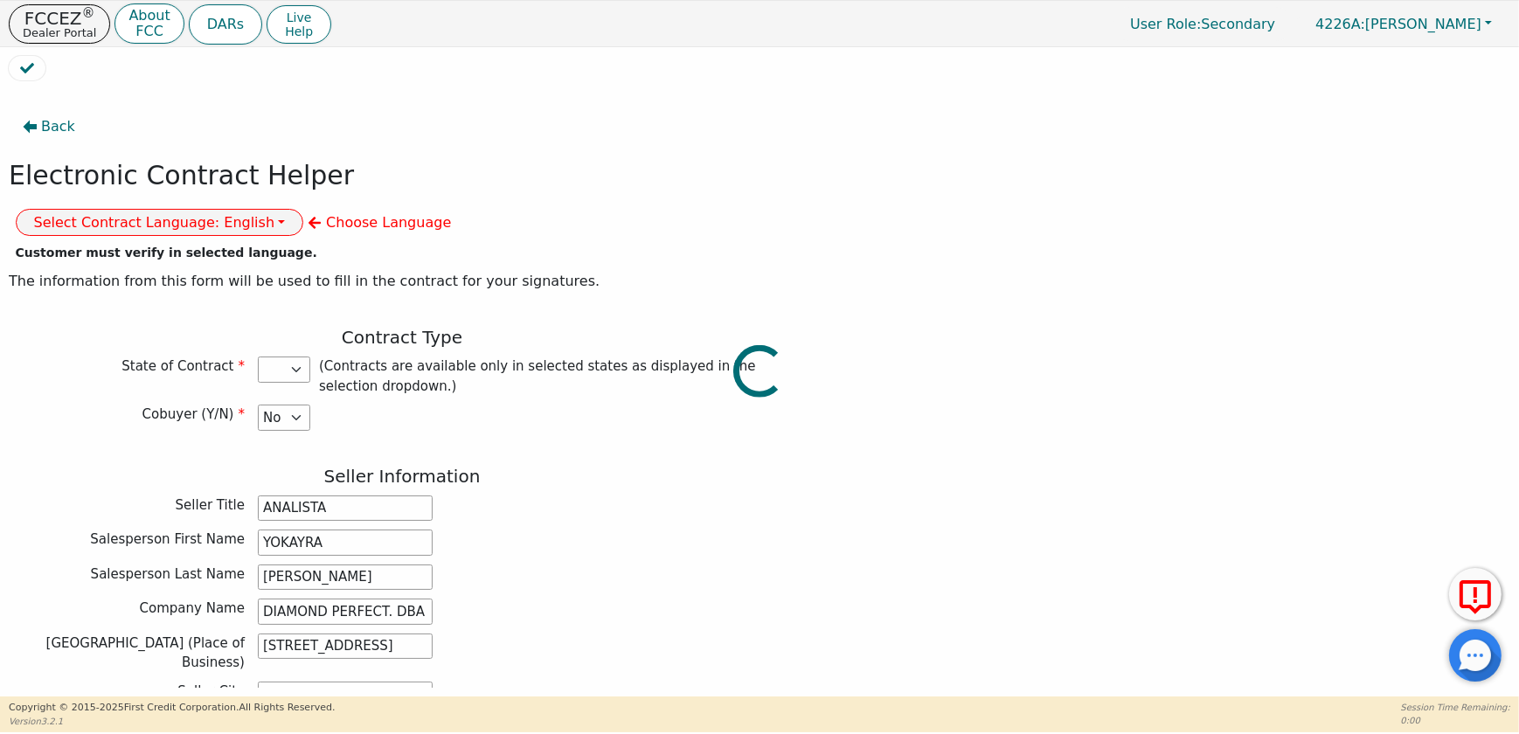
select select "NY"
click at [304, 209] on button "Select Contract Language: English" at bounding box center [160, 222] width 288 height 27
click at [155, 273] on link "Spanish" at bounding box center [86, 285] width 138 height 24
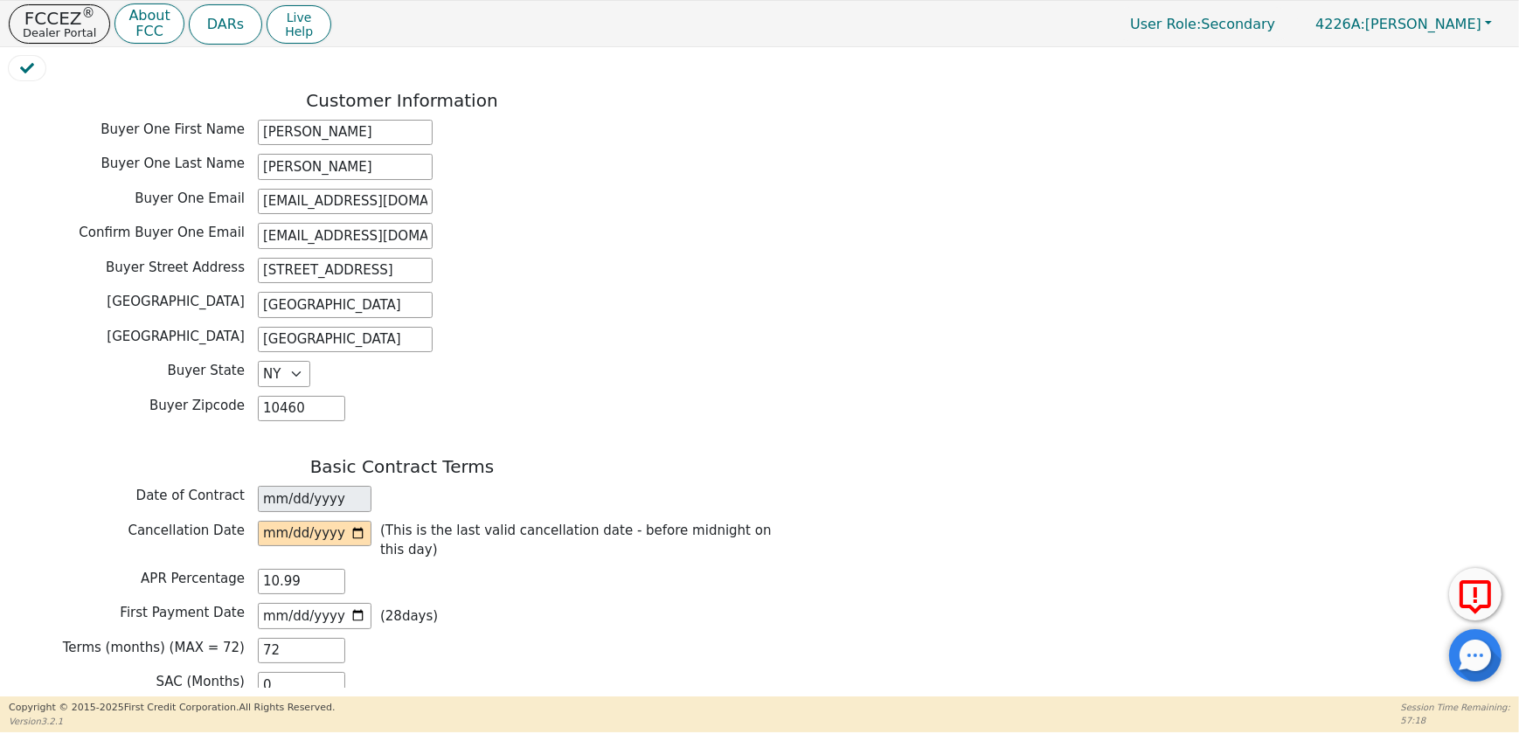
scroll to position [1032, 0]
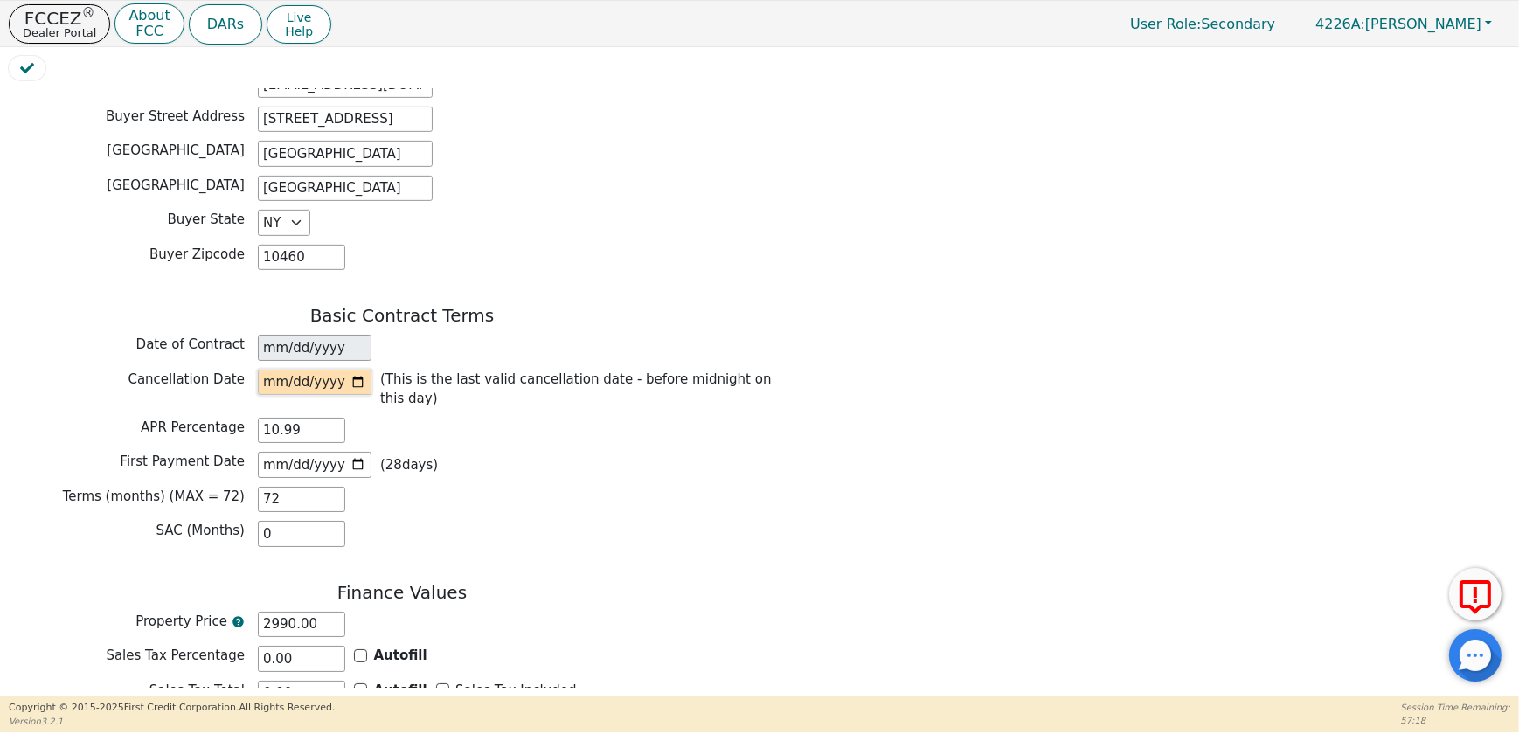
click at [355, 370] on input "date" at bounding box center [315, 383] width 114 height 26
type input "[DATE]"
drag, startPoint x: 309, startPoint y: 438, endPoint x: 215, endPoint y: 453, distance: 95.6
click at [215, 453] on div "Basic Contract Terms Date of Contract [DATE] Cancellation Date [DATE] (This is …" at bounding box center [402, 430] width 787 height 251
type input "6"
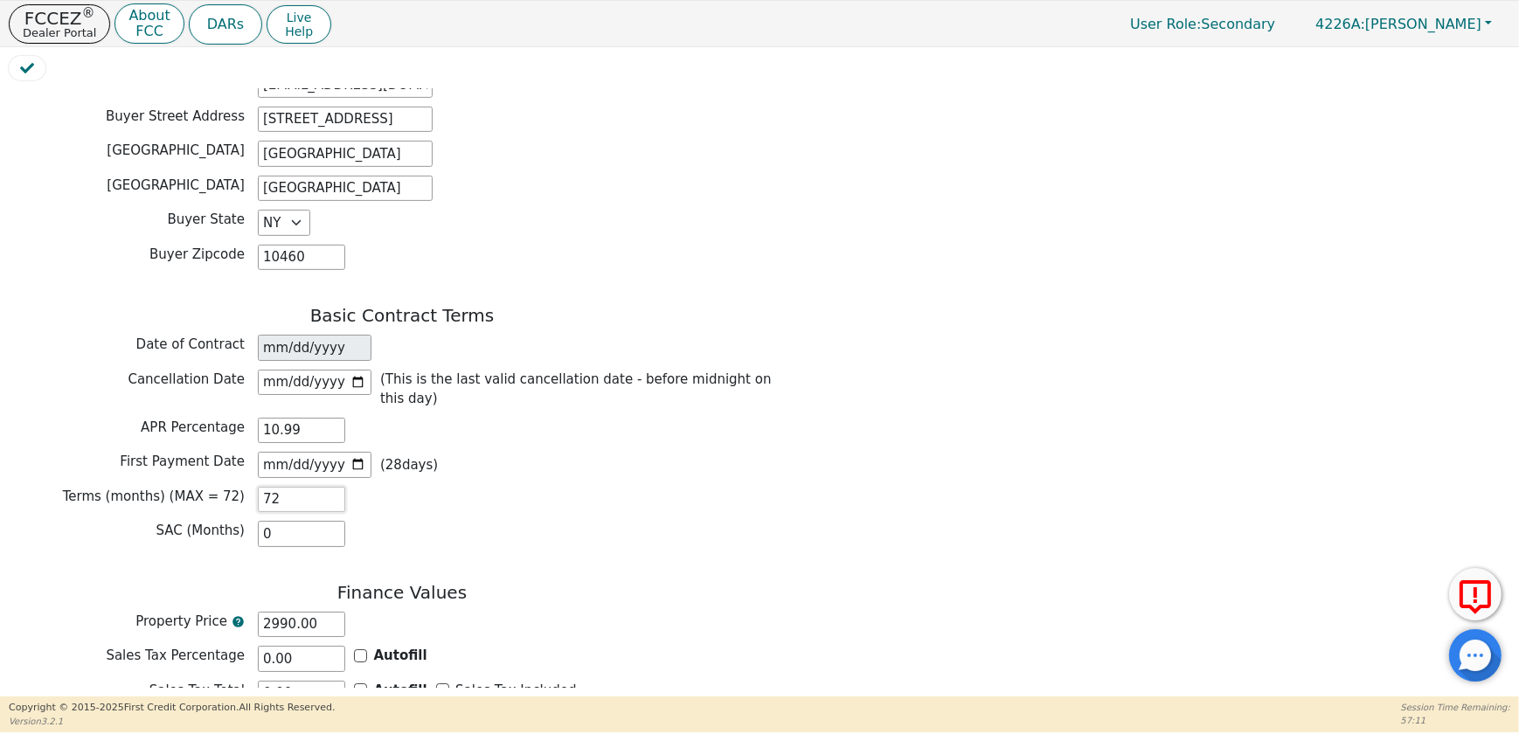
type input "0.00"
type input "60"
click at [435, 521] on div "SAC (Months) 0" at bounding box center [402, 534] width 787 height 26
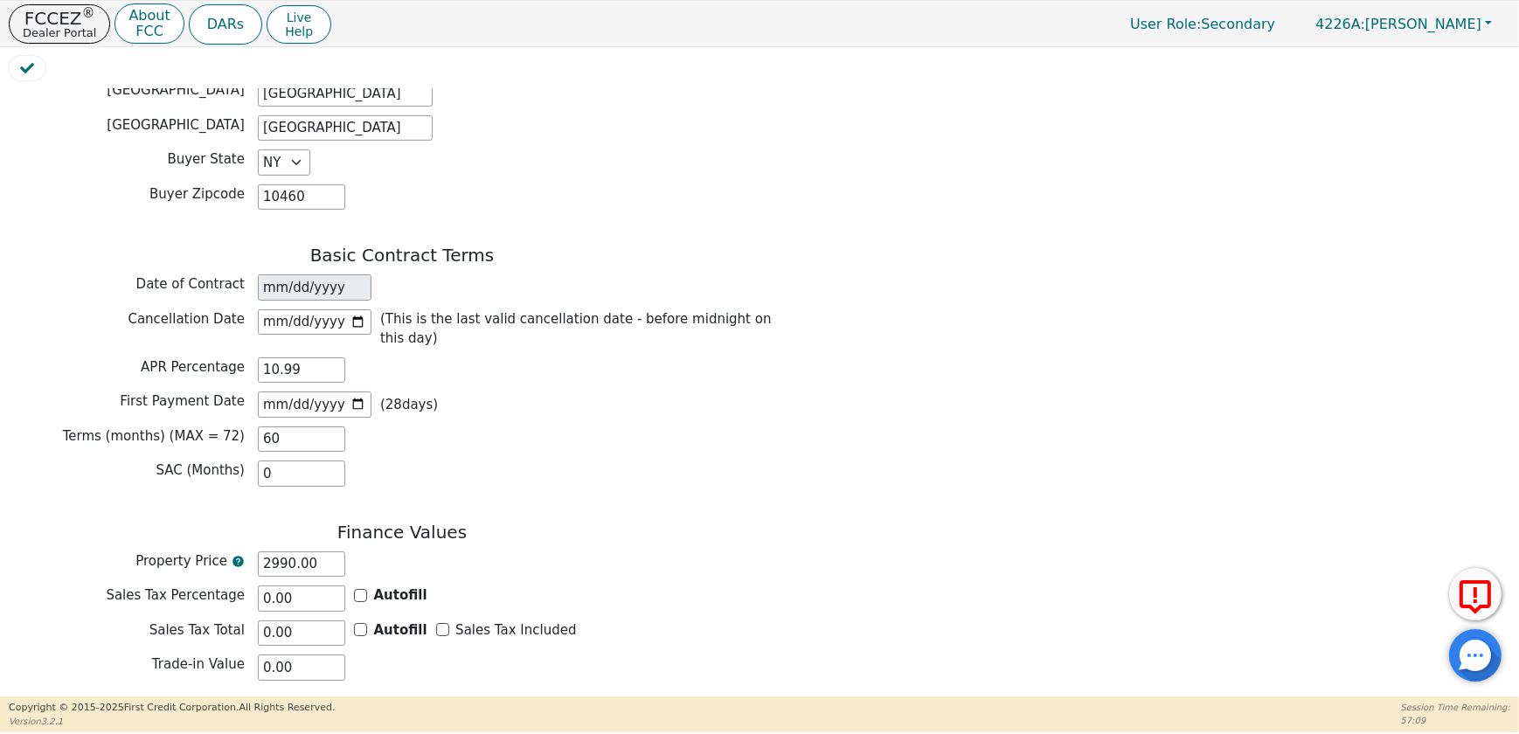
scroll to position [1191, 0]
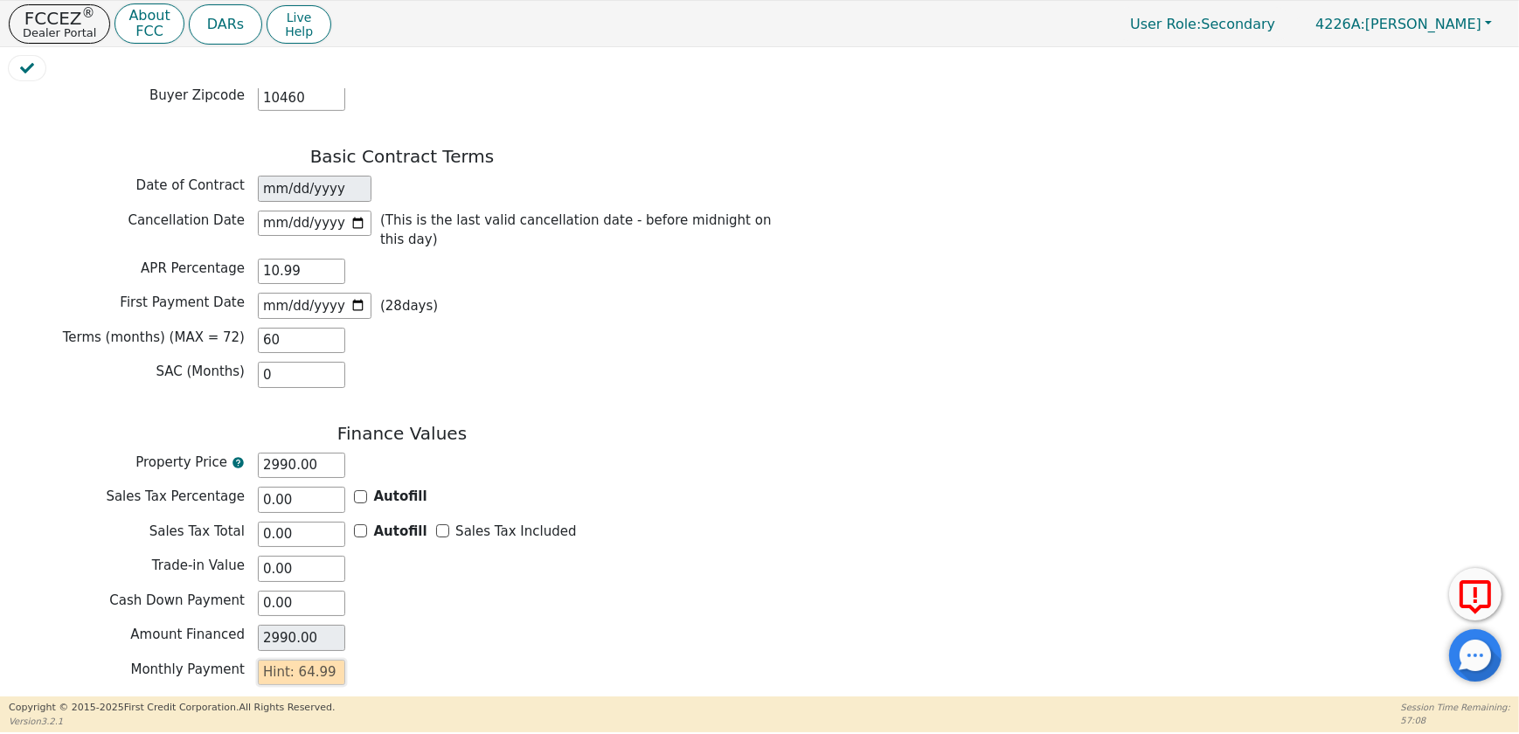
click at [322, 660] on input "text" at bounding box center [301, 673] width 87 height 26
type input "6"
type input "360.00"
type input "64"
type input "3840.00"
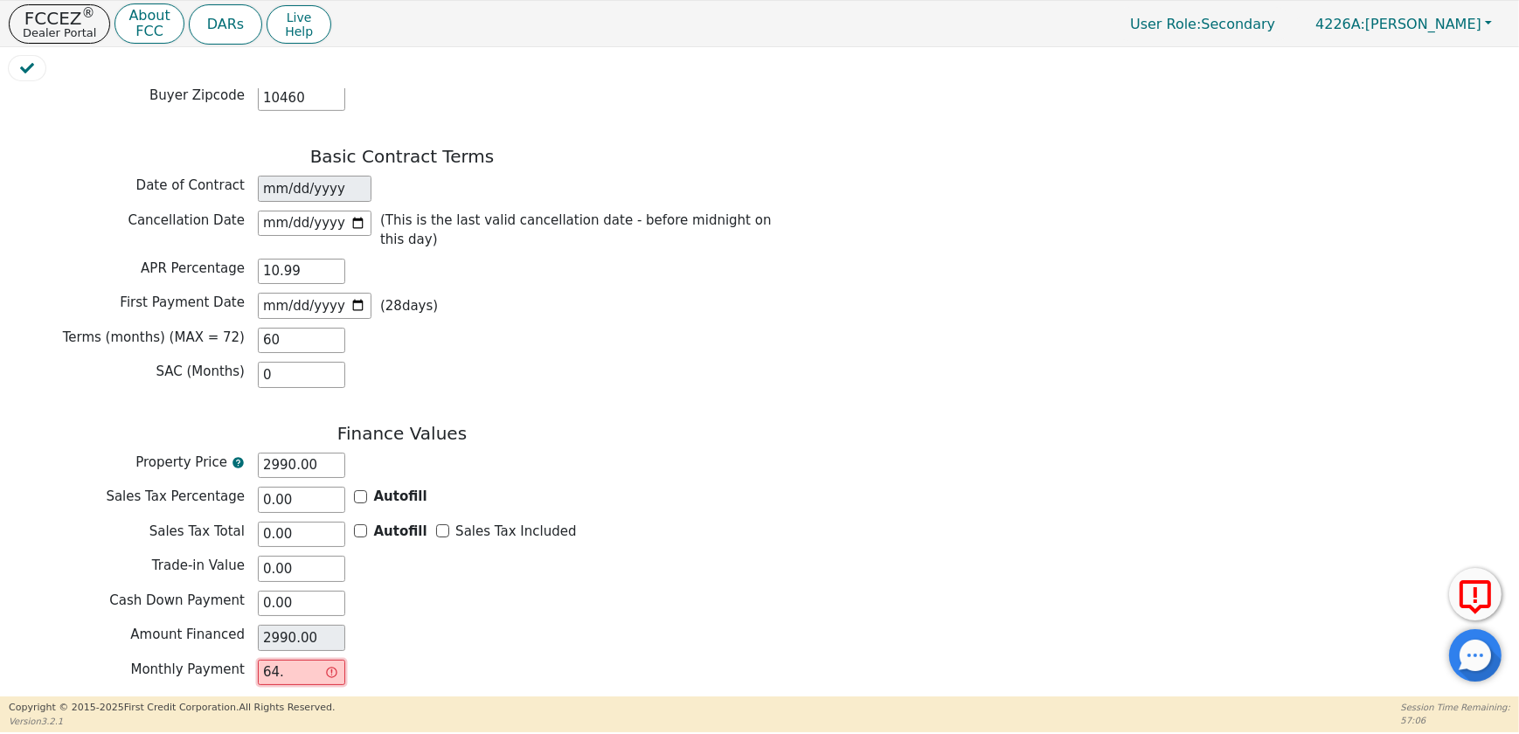
type input "64.9"
type input "3894.00"
type input "64.99"
type input "3899.40"
type input "64.99"
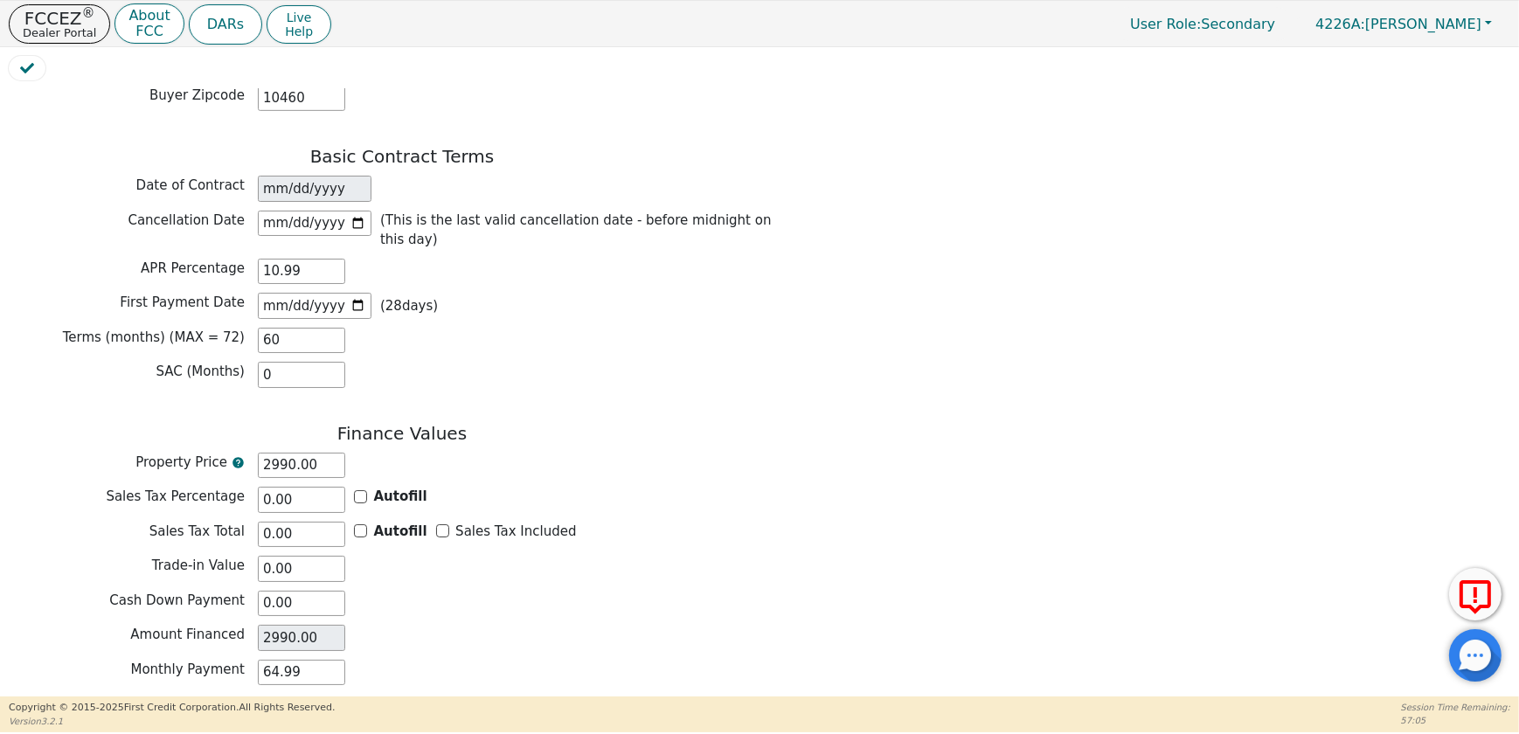
click at [539, 625] on div "Amount Financed 2990.00" at bounding box center [402, 638] width 787 height 26
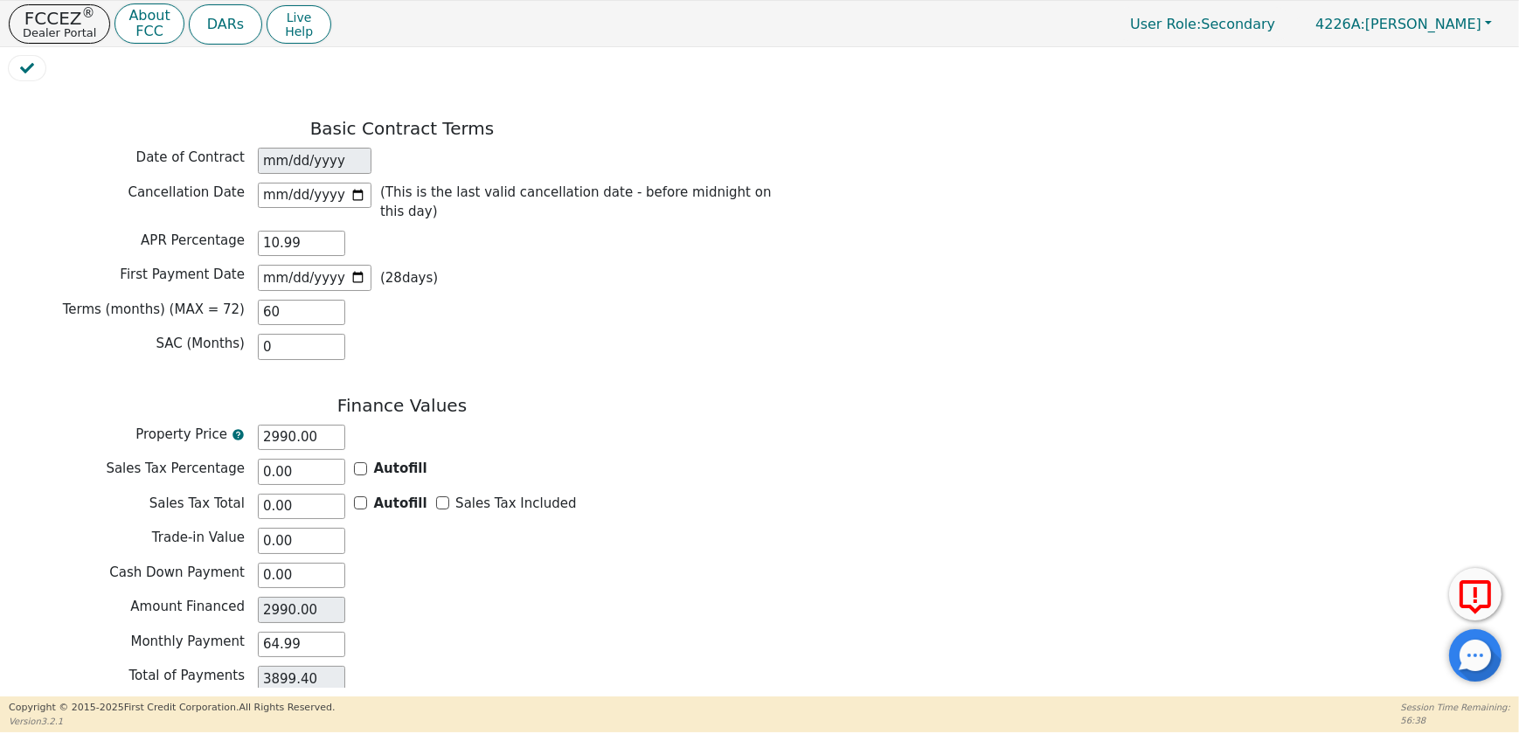
scroll to position [1256, 0]
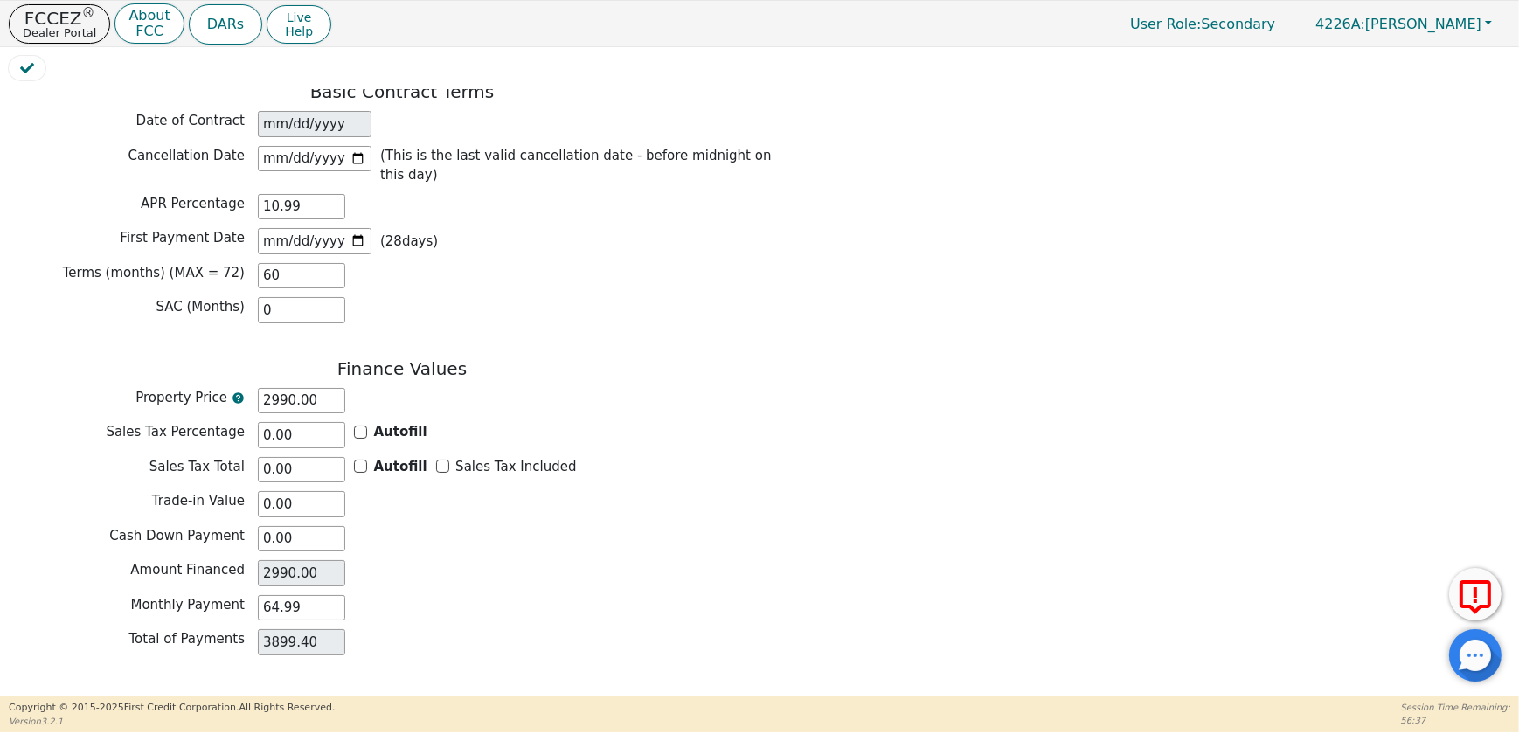
click at [140, 691] on button "Review & Begin Contract" at bounding box center [110, 711] width 202 height 40
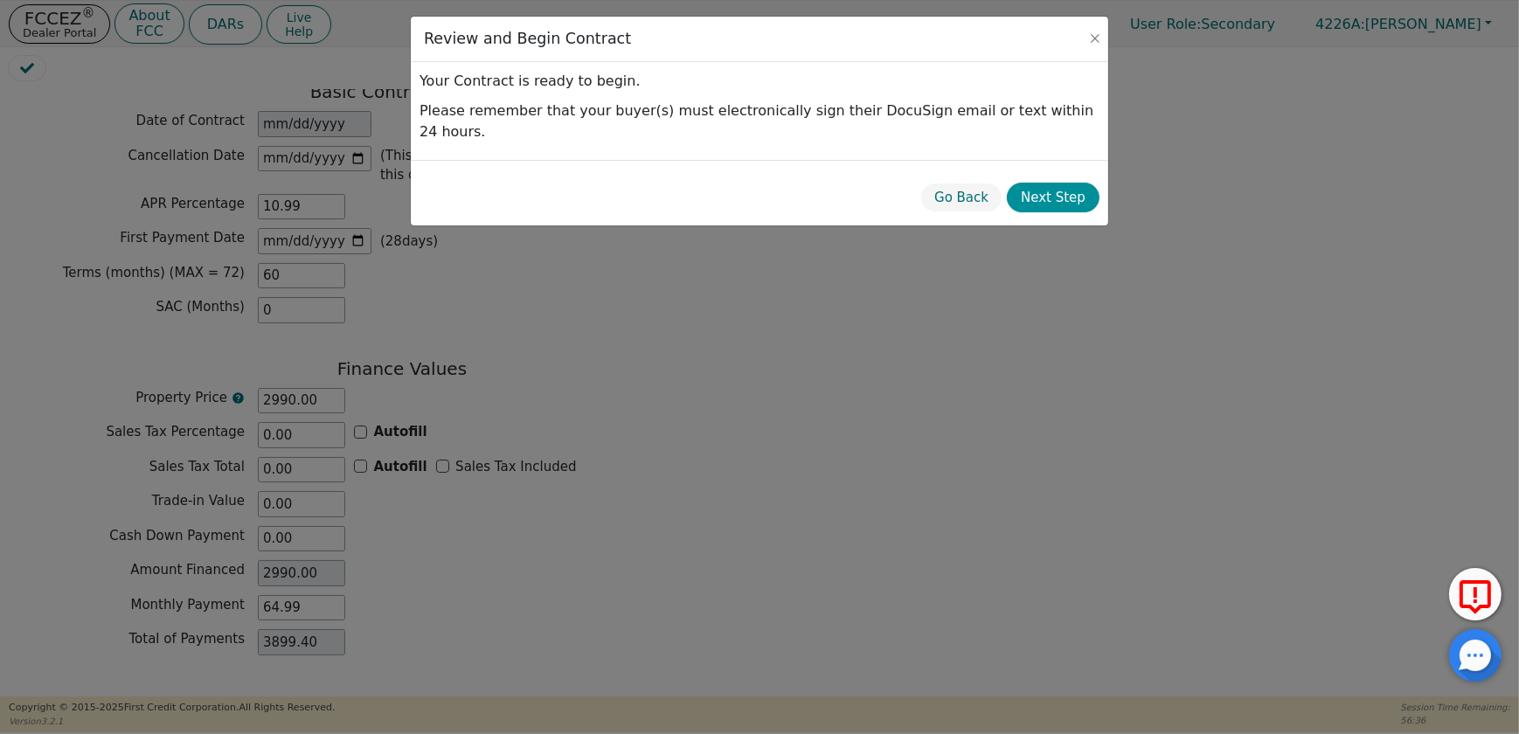
click at [1073, 183] on button "Next Step" at bounding box center [1053, 198] width 93 height 31
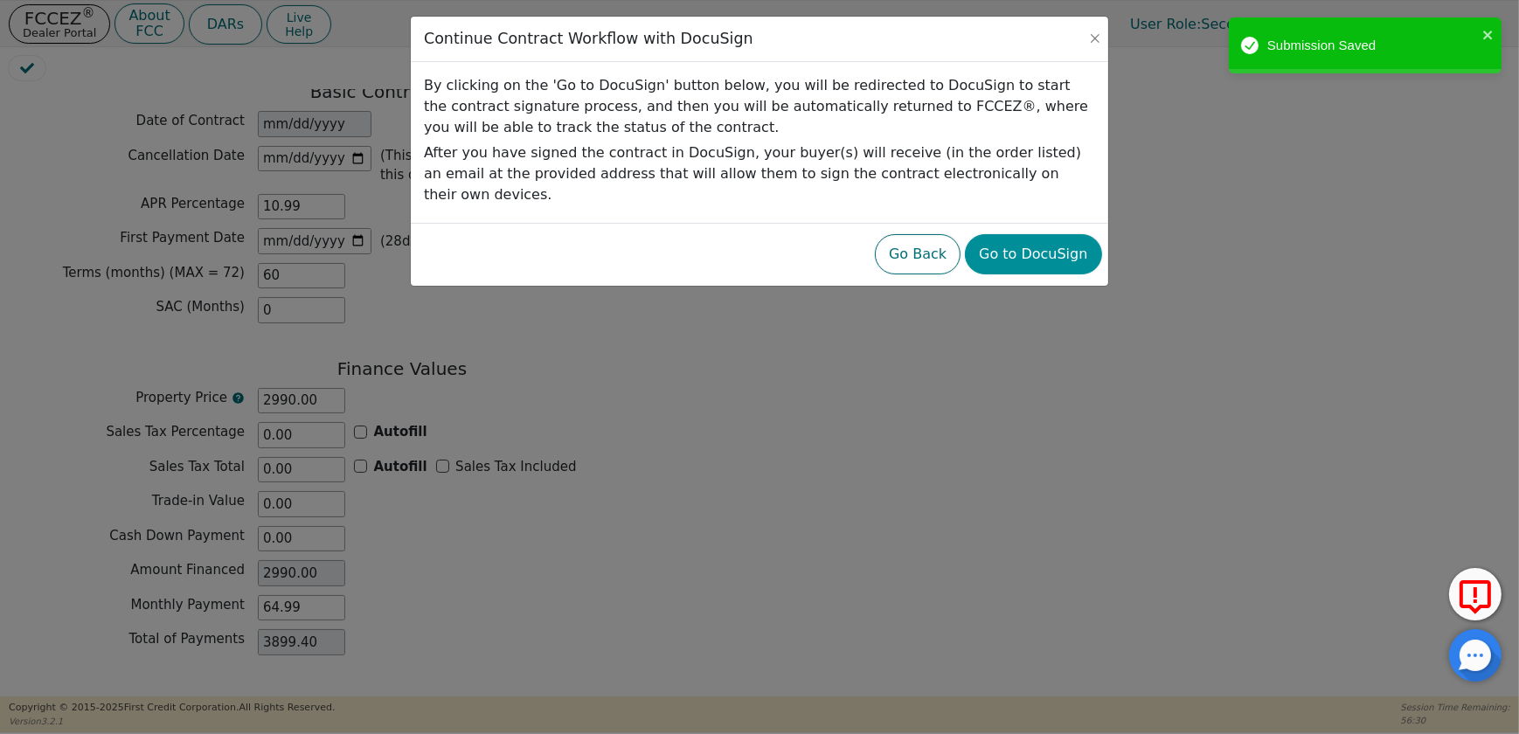
click at [1032, 238] on button "Go to DocuSign" at bounding box center [1033, 254] width 136 height 40
